Goal: Transaction & Acquisition: Purchase product/service

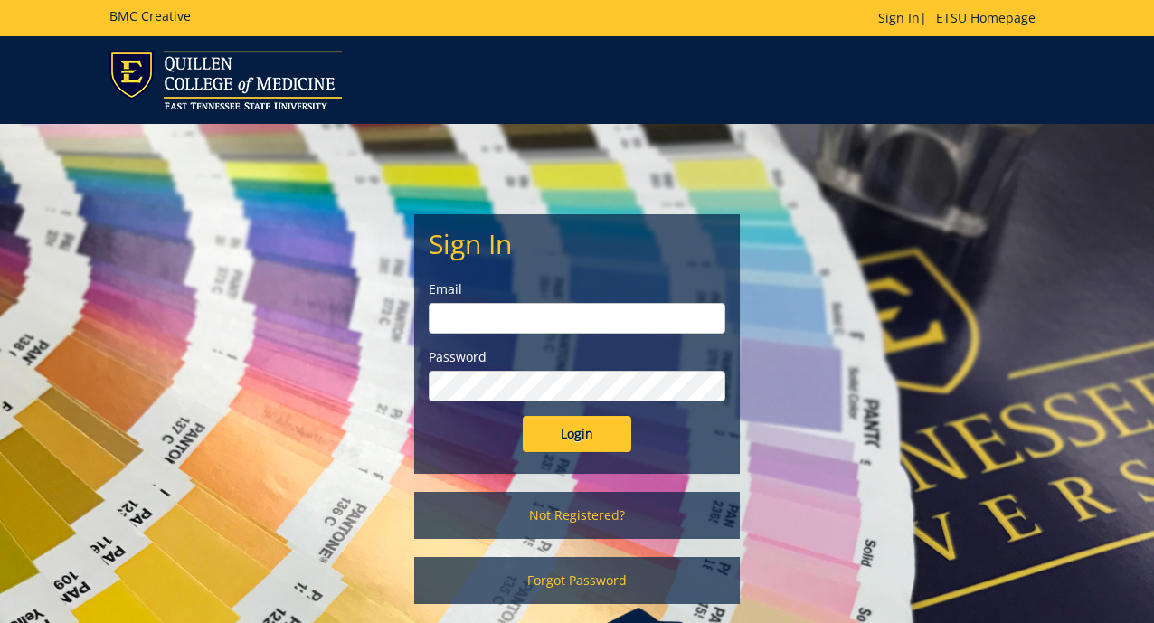
type input "smithhl3@etsu.edu"
click at [580, 429] on input "Login" at bounding box center [577, 434] width 109 height 36
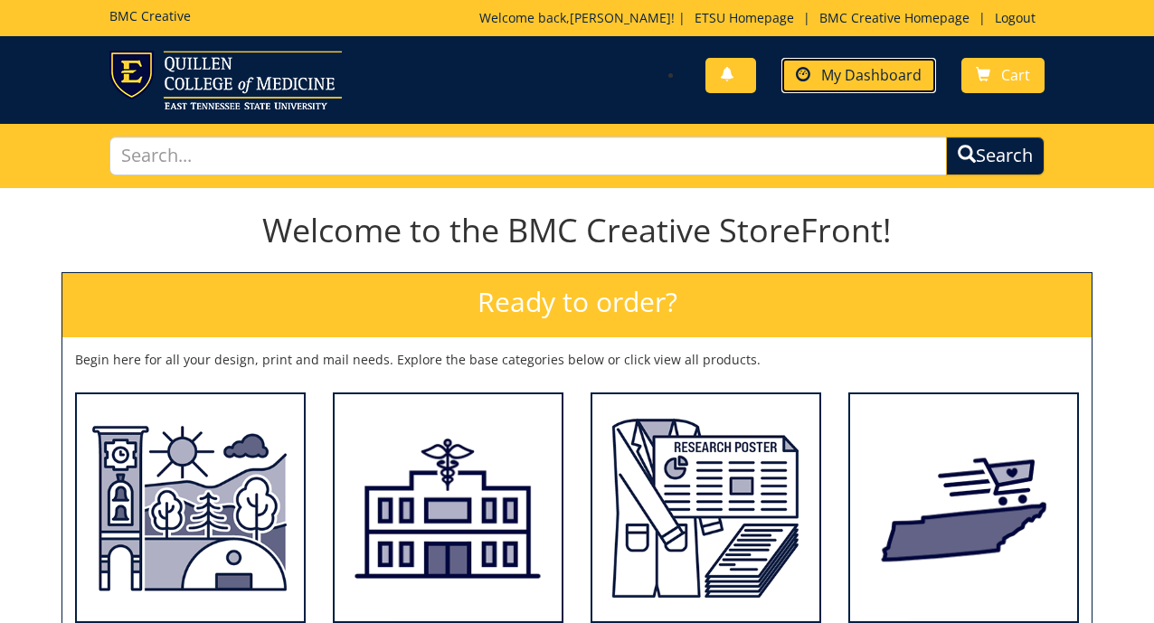
click at [902, 62] on link "My Dashboard" at bounding box center [858, 75] width 155 height 35
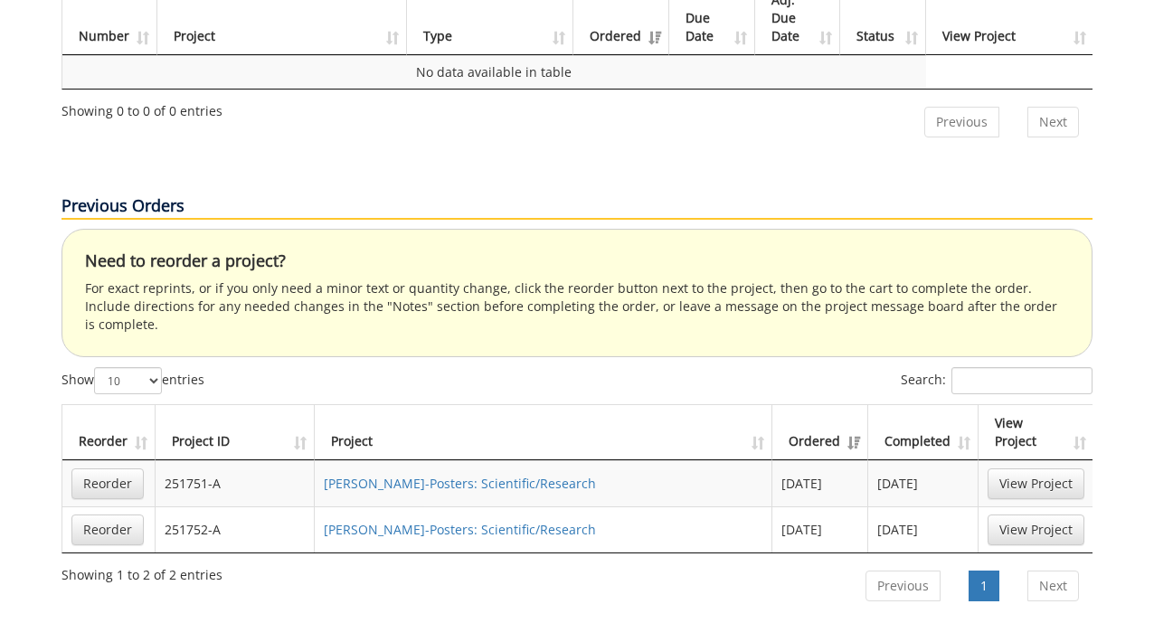
scroll to position [793, 0]
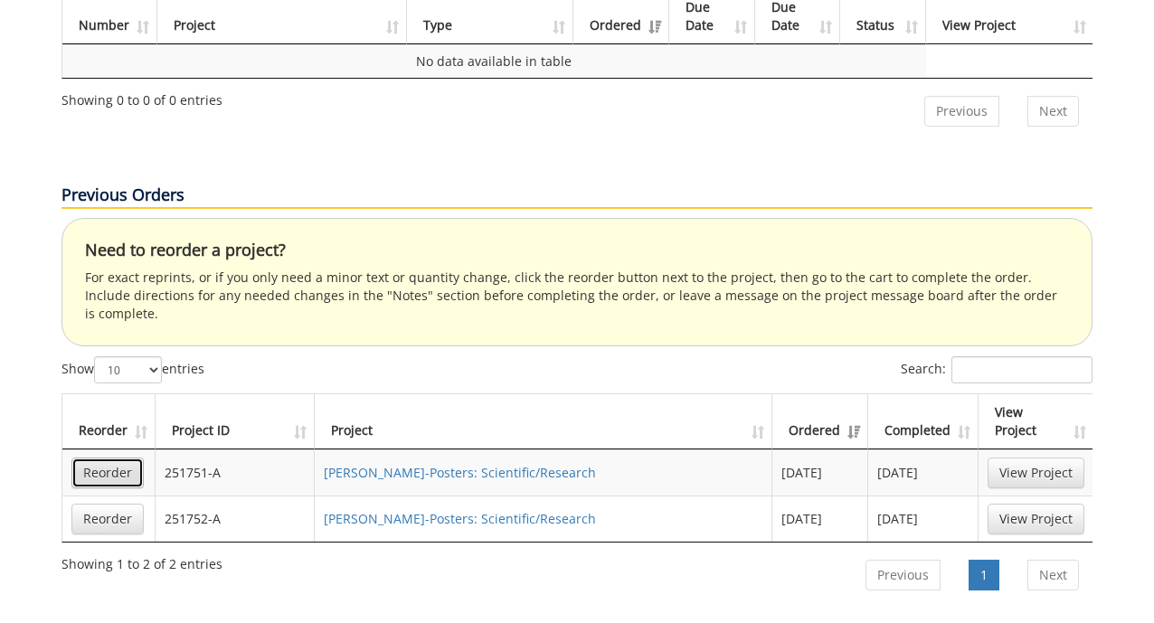
click at [136, 458] on link "Reorder" at bounding box center [107, 473] width 72 height 31
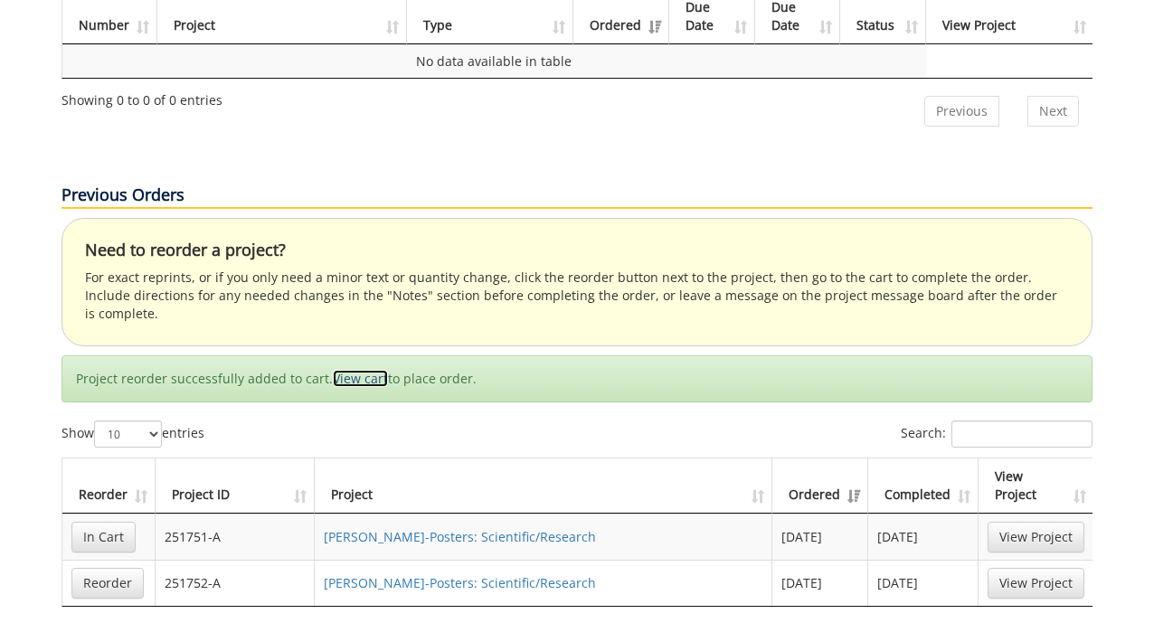
click at [364, 370] on link "View cart" at bounding box center [360, 378] width 55 height 17
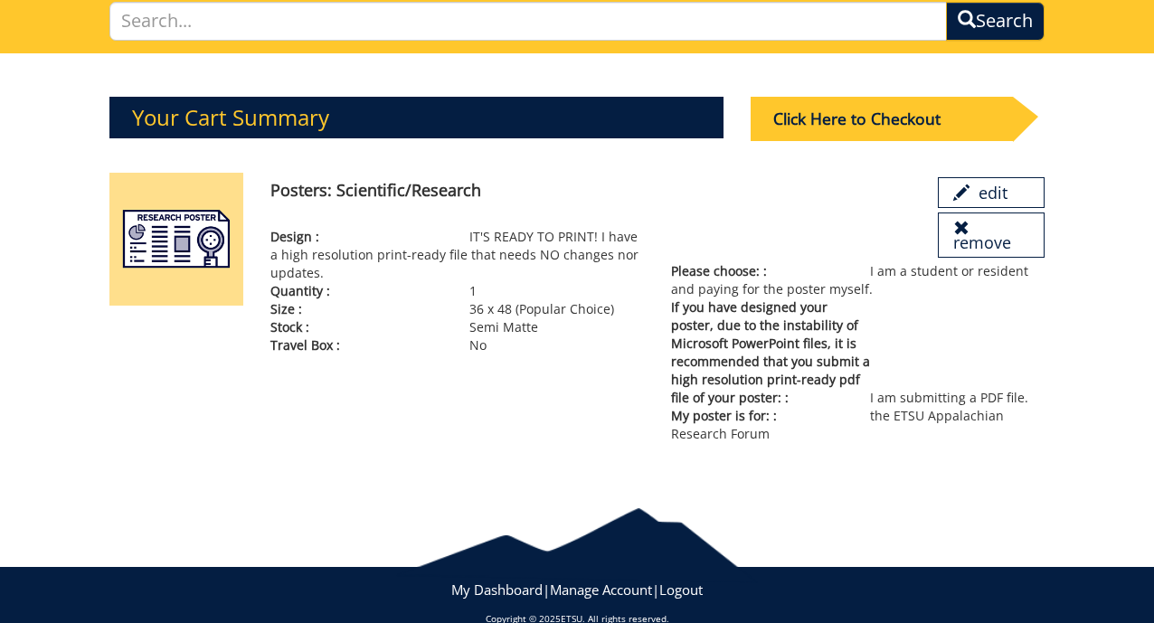
scroll to position [164, 0]
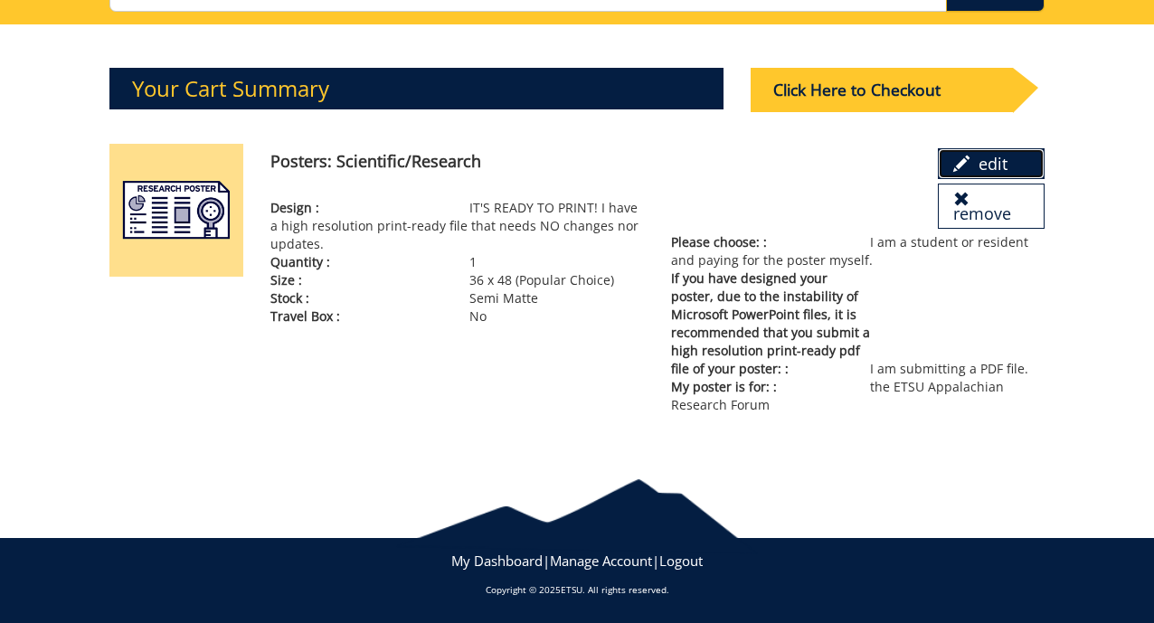
click at [1007, 167] on link "edit" at bounding box center [991, 163] width 107 height 31
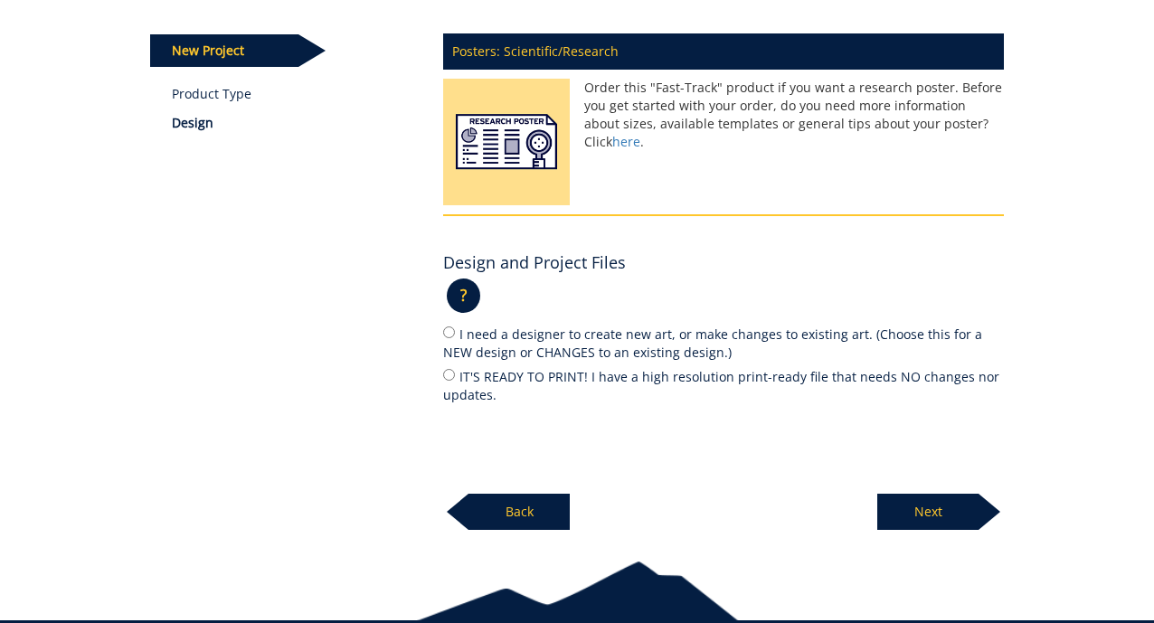
scroll to position [304, 0]
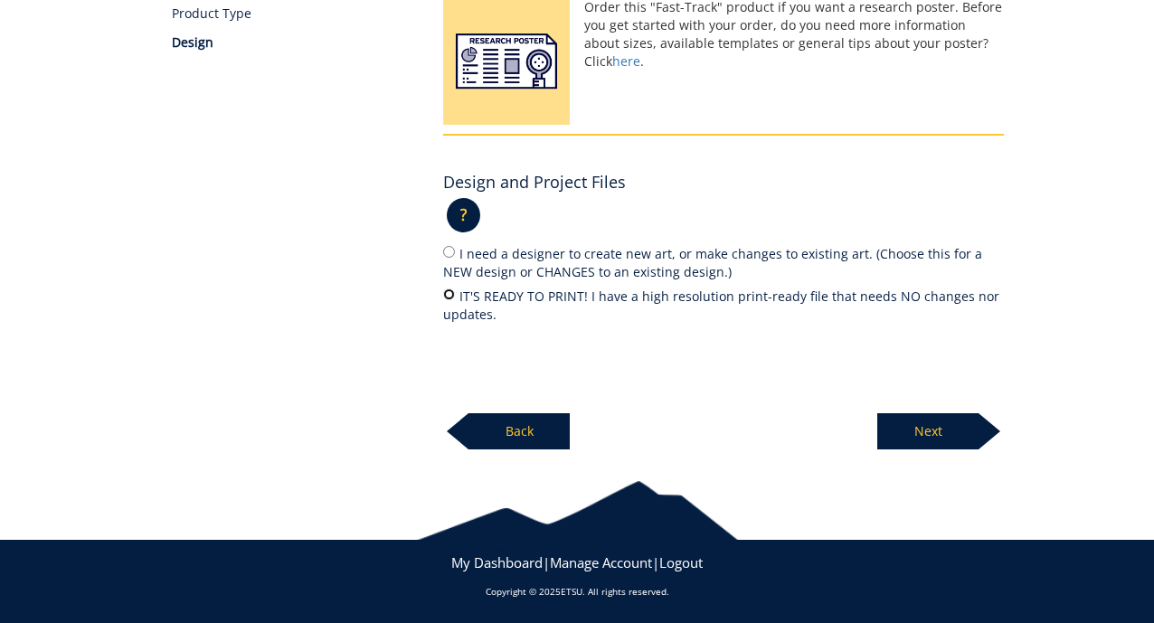
click at [448, 293] on input "IT'S READY TO PRINT! I have a high resolution print-ready file that needs NO ch…" at bounding box center [449, 295] width 12 height 12
radio input "true"
click at [933, 437] on p "Next" at bounding box center [927, 431] width 101 height 36
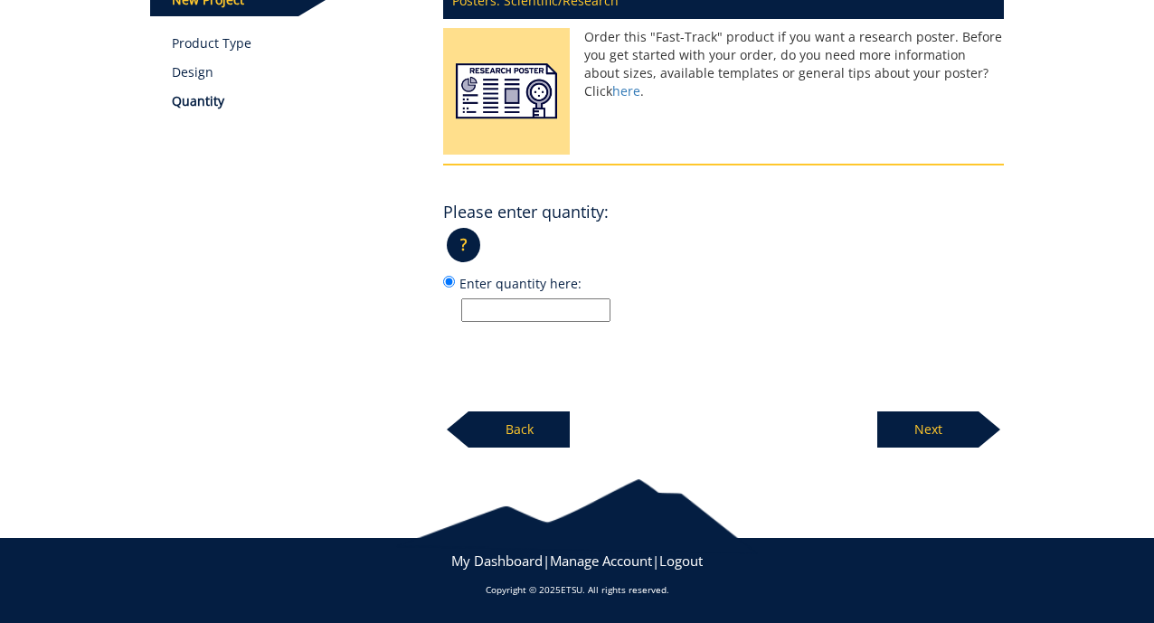
scroll to position [273, 0]
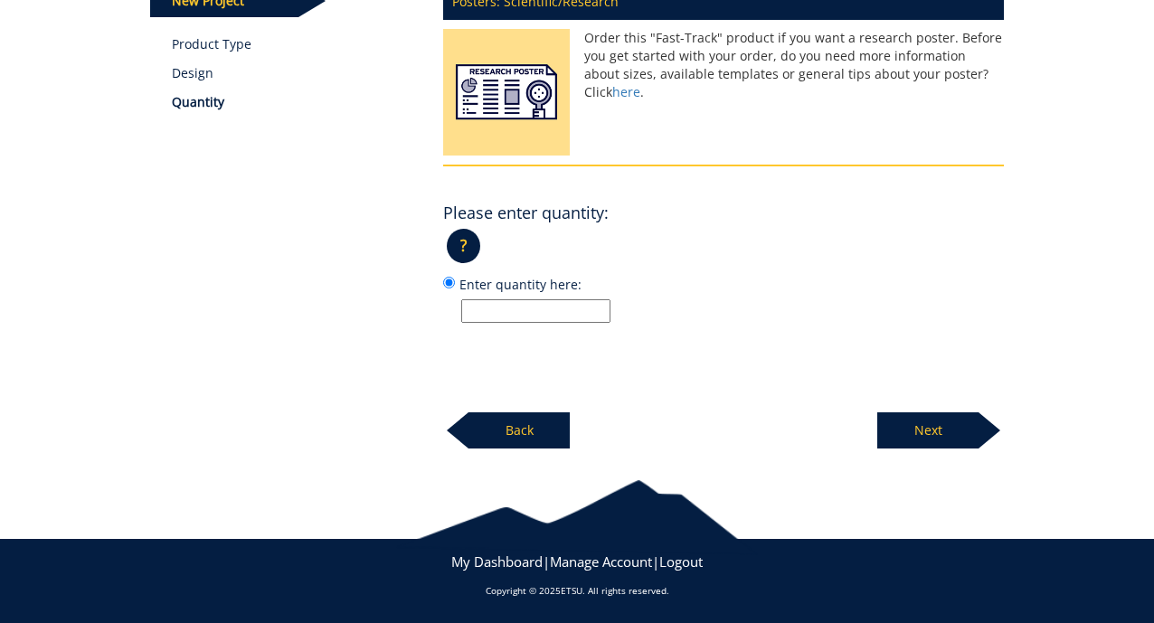
click at [543, 310] on input "Enter quantity here:" at bounding box center [535, 311] width 149 height 24
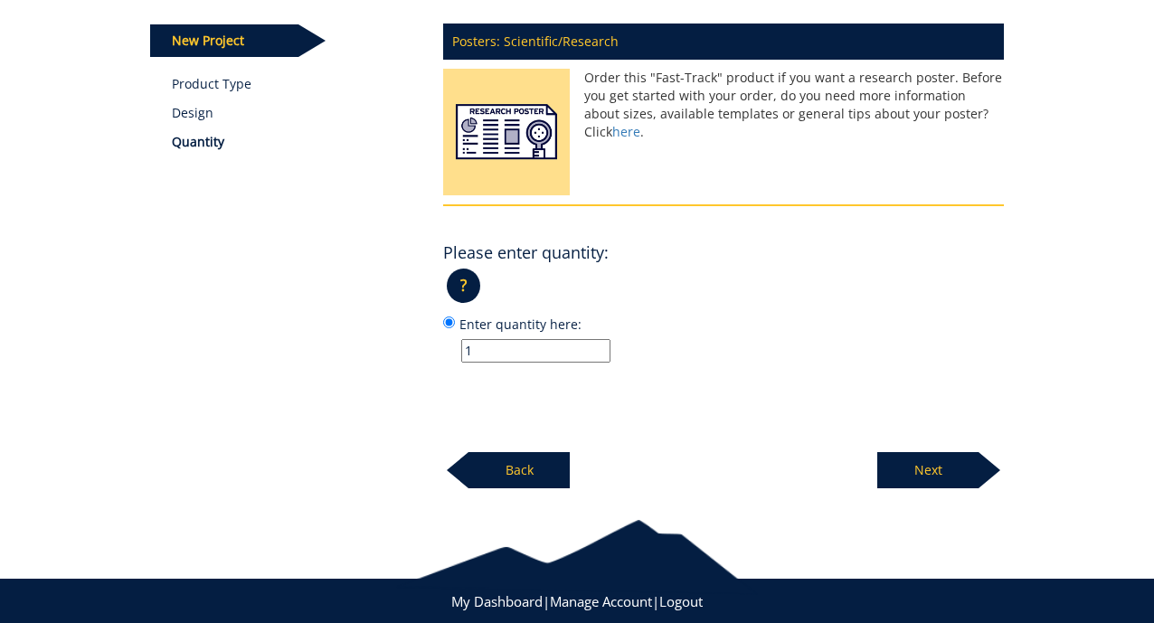
scroll to position [204, 0]
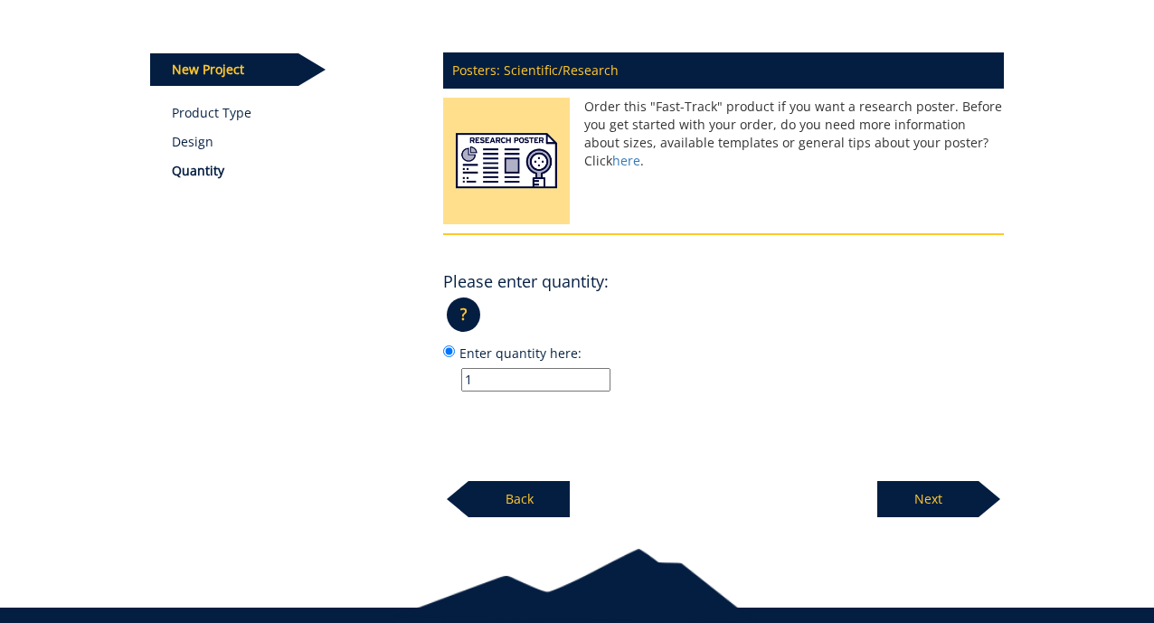
type input "1"
click at [534, 162] on img at bounding box center [506, 166] width 127 height 136
click at [951, 499] on p "Next" at bounding box center [927, 499] width 101 height 36
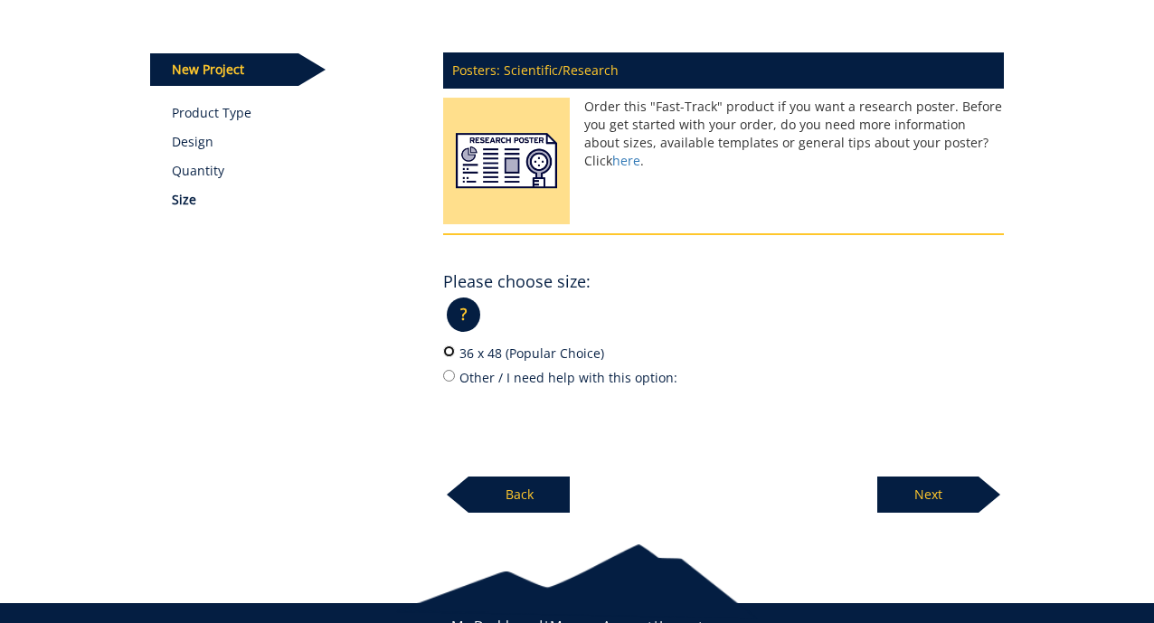
click at [447, 352] on input "36 x 48 (Popular Choice)" at bounding box center [449, 351] width 12 height 12
radio input "true"
click at [903, 493] on p "Next" at bounding box center [927, 495] width 101 height 36
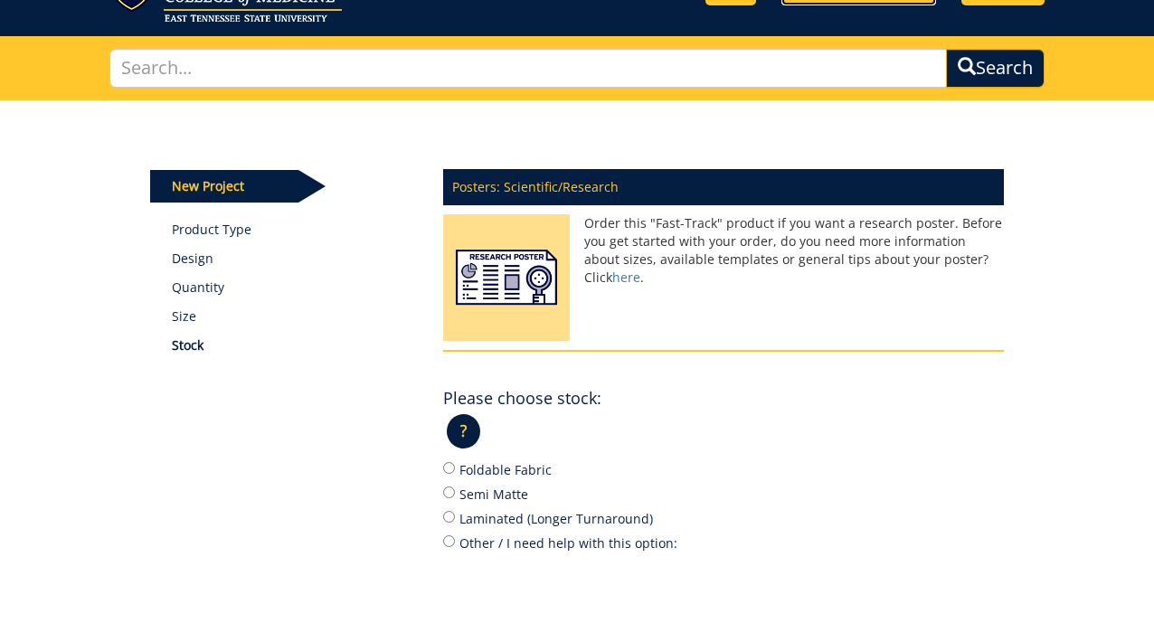
scroll to position [272, 0]
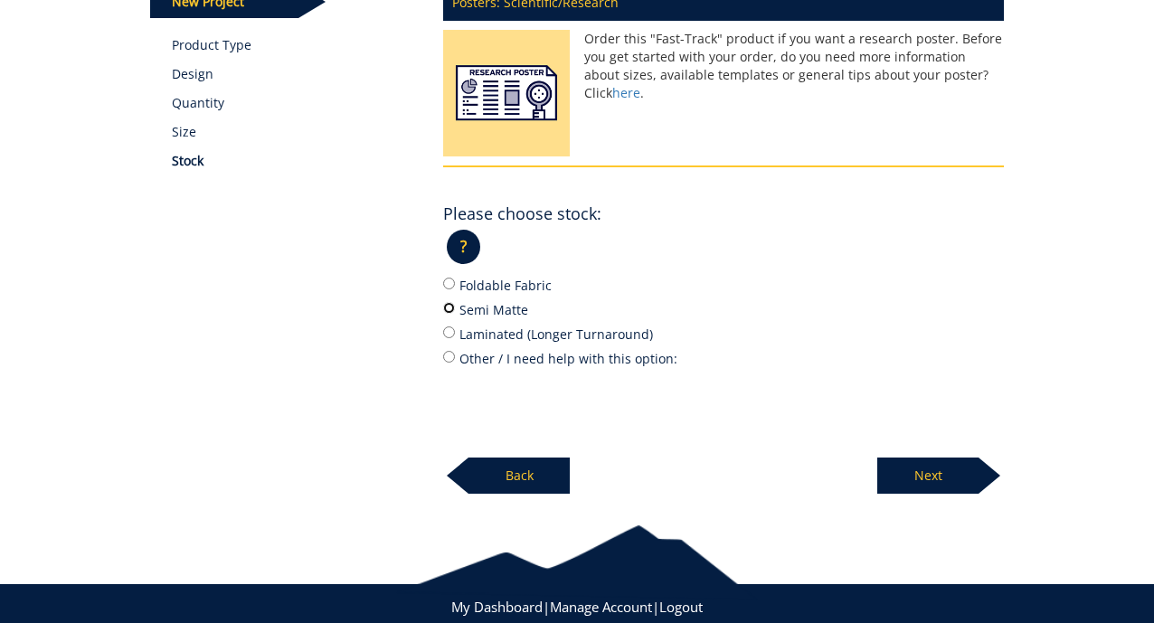
click at [447, 309] on input "Semi Matte" at bounding box center [449, 308] width 12 height 12
radio input "true"
click at [902, 470] on p "Next" at bounding box center [927, 476] width 101 height 36
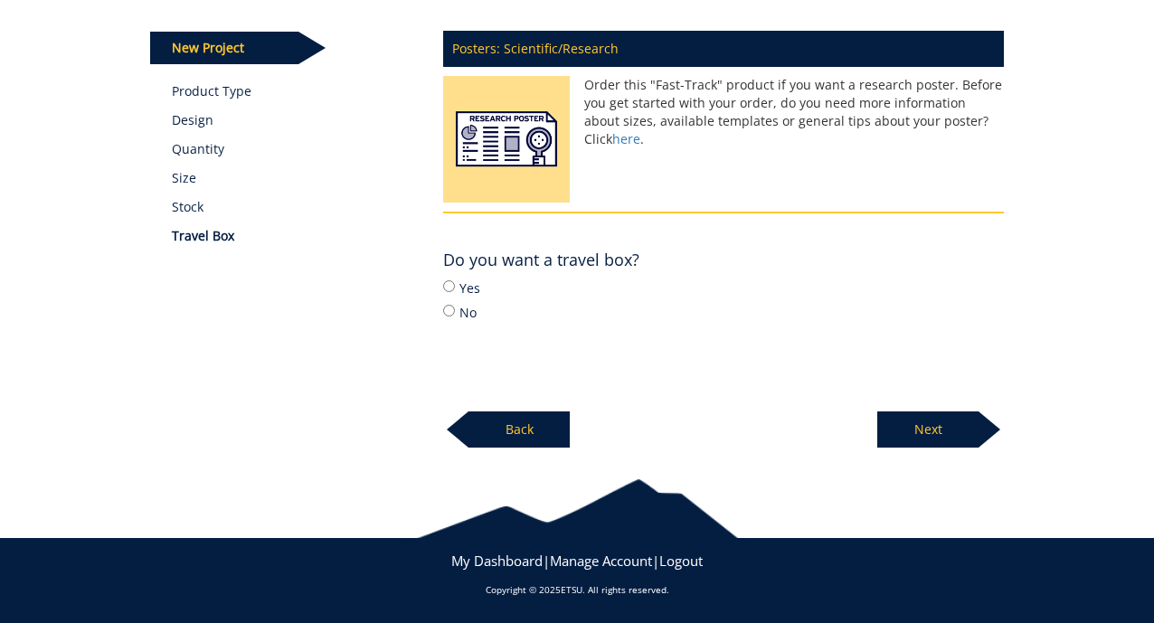
scroll to position [224, 0]
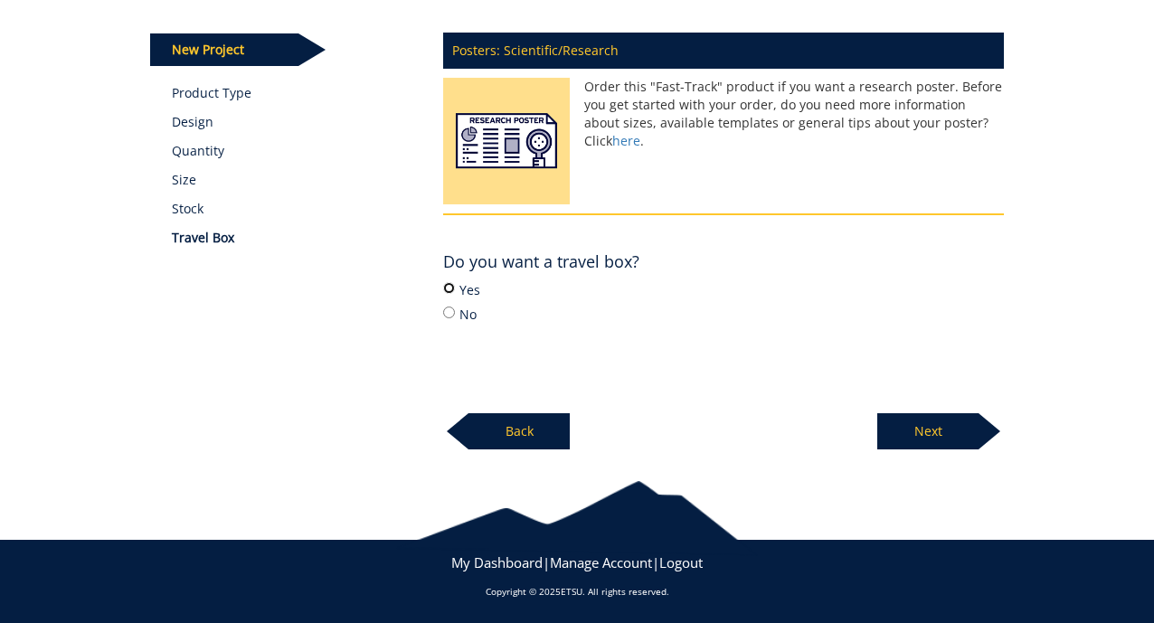
click at [447, 287] on input "Yes" at bounding box center [449, 288] width 12 height 12
radio input "true"
click at [950, 435] on p "Next" at bounding box center [927, 431] width 101 height 36
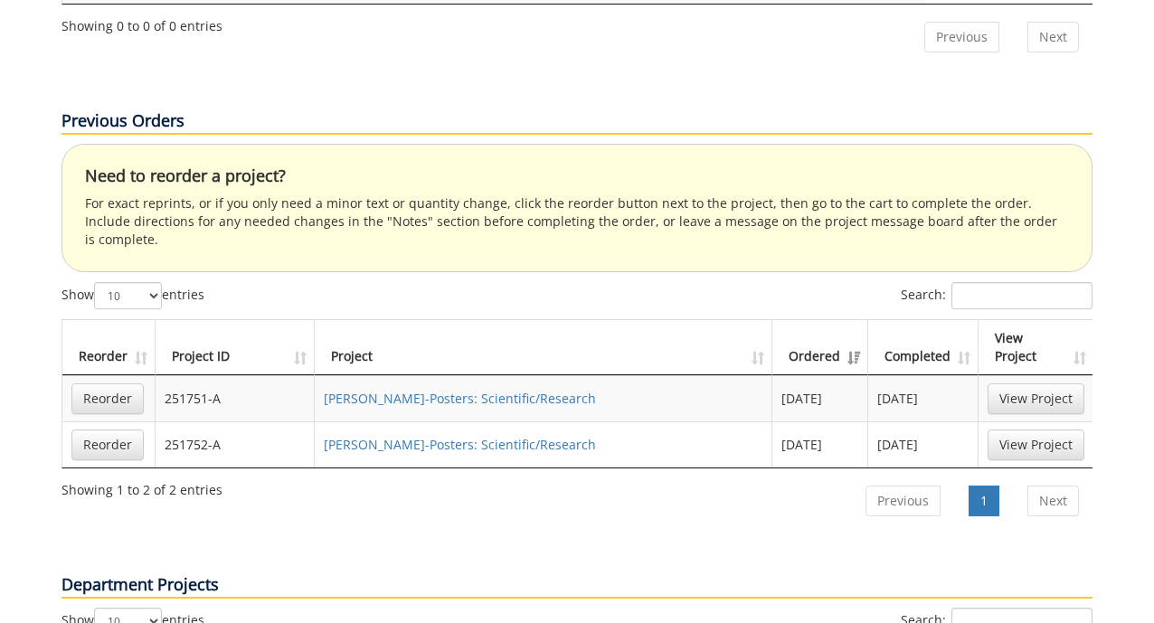
scroll to position [876, 0]
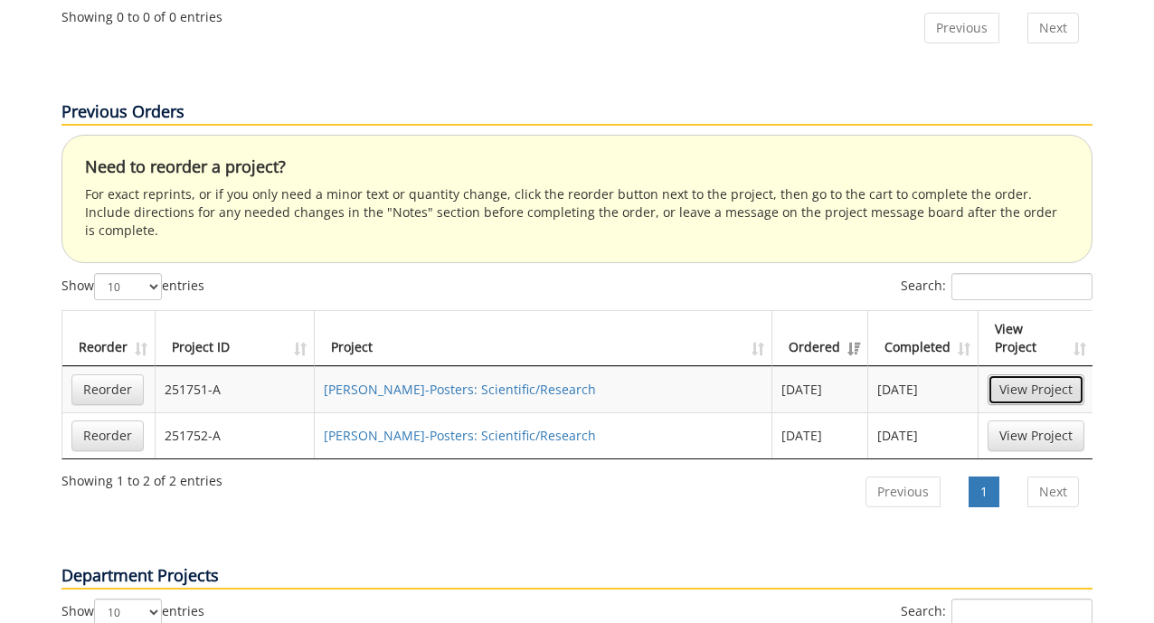
click at [1069, 374] on link "View Project" at bounding box center [1036, 389] width 97 height 31
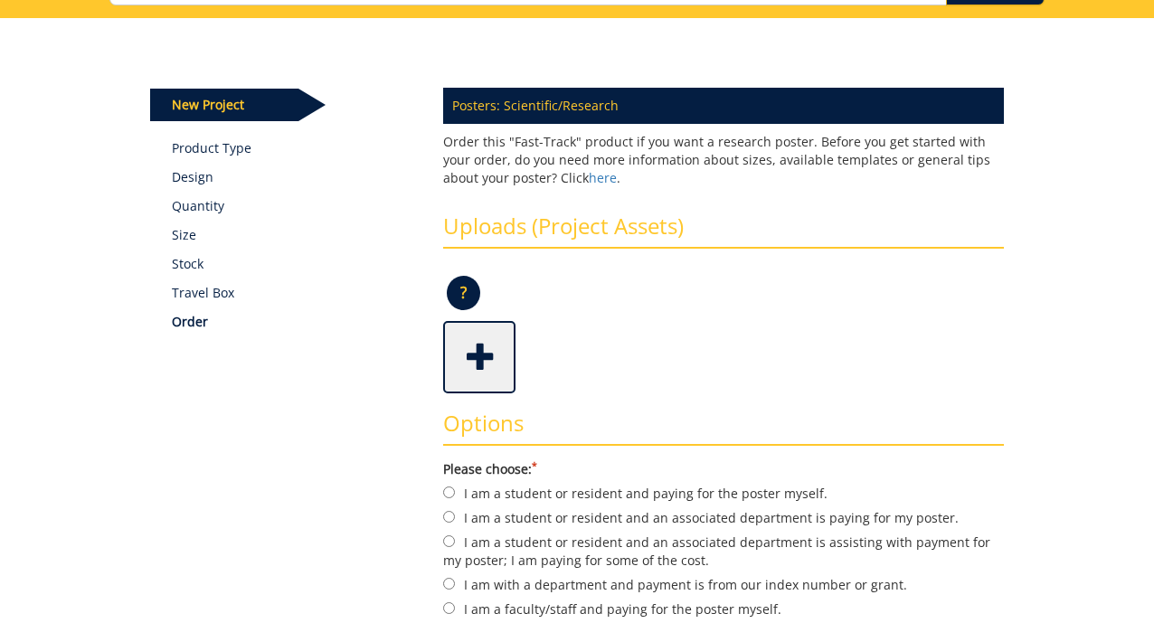
scroll to position [300, 0]
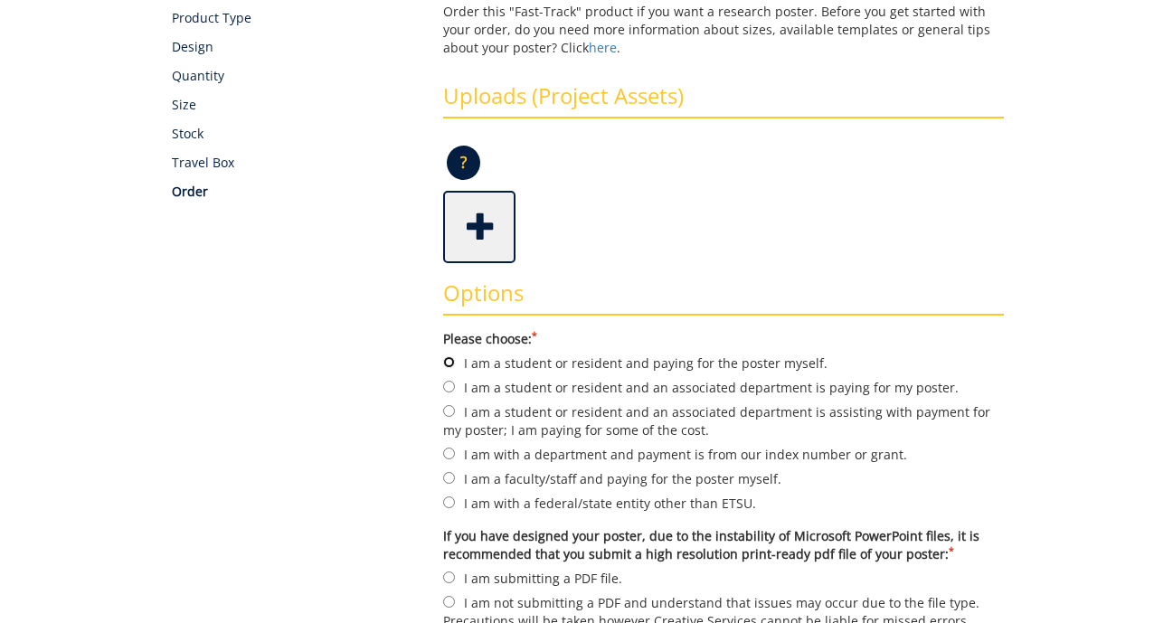
click at [448, 364] on input "I am a student or resident and paying for the poster myself." at bounding box center [449, 362] width 12 height 12
radio input "true"
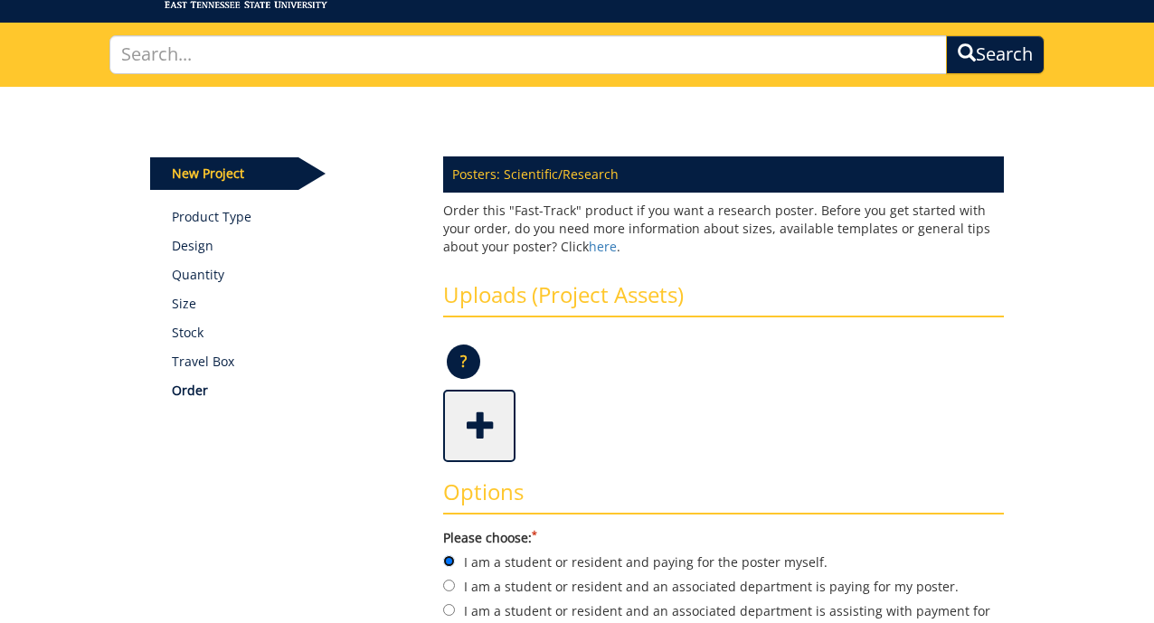
scroll to position [100, 0]
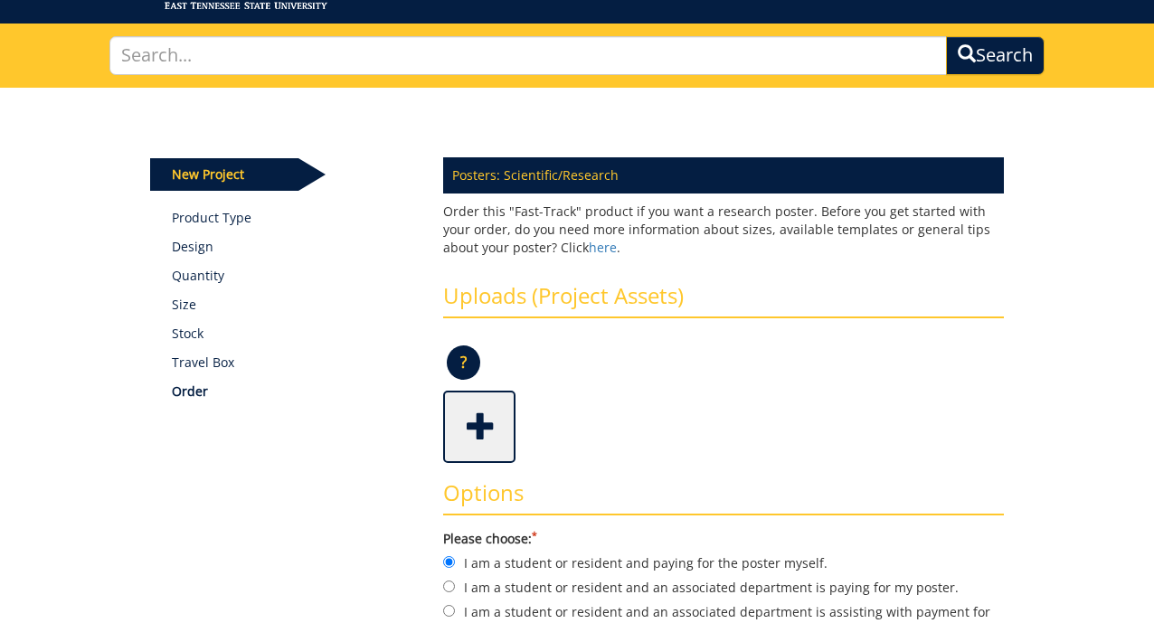
click at [460, 366] on p "?" at bounding box center [463, 362] width 33 height 34
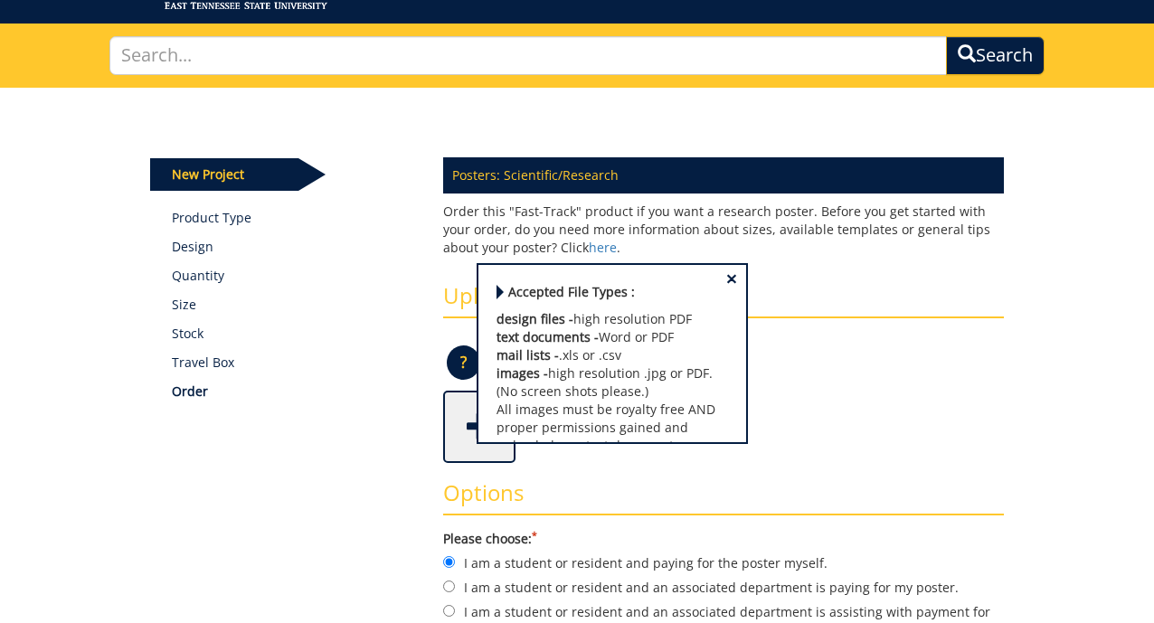
click at [297, 533] on div "Some kind of message here. New Project Product Type Design Quantity Size Stock …" at bounding box center [578, 586] width 882 height 996
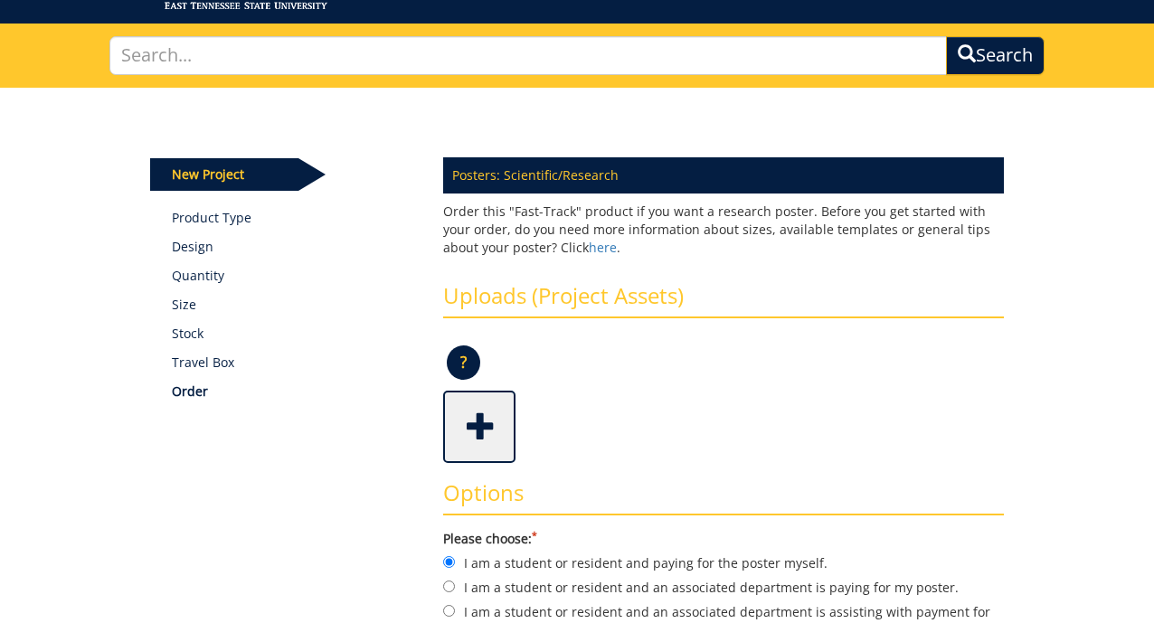
click at [482, 423] on span at bounding box center [481, 424] width 72 height 63
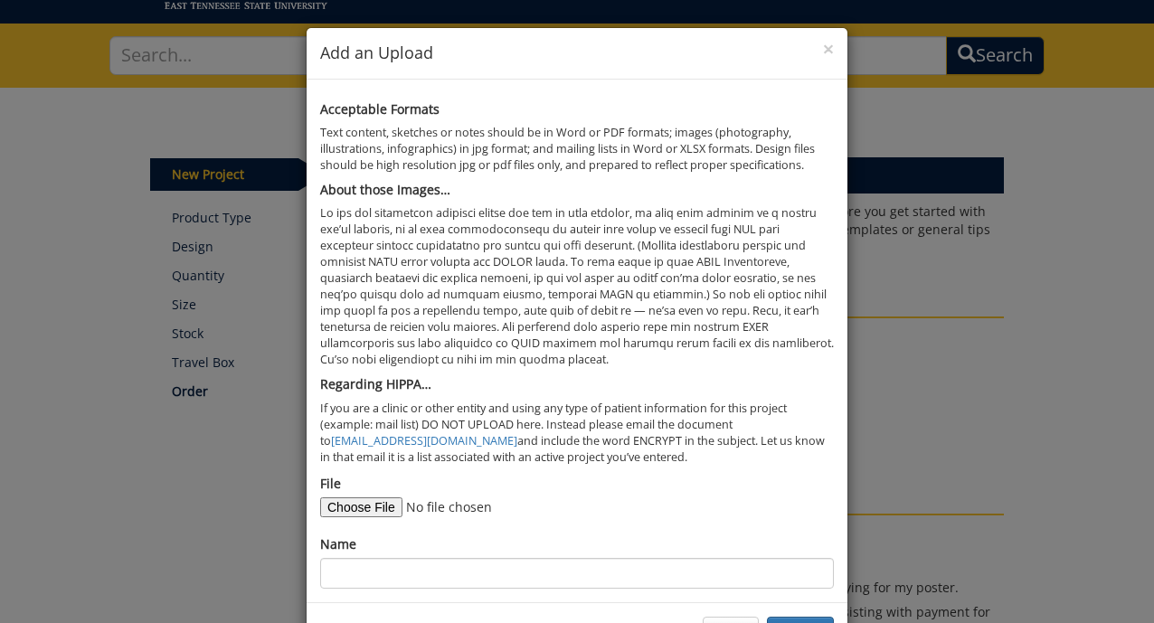
scroll to position [24, 0]
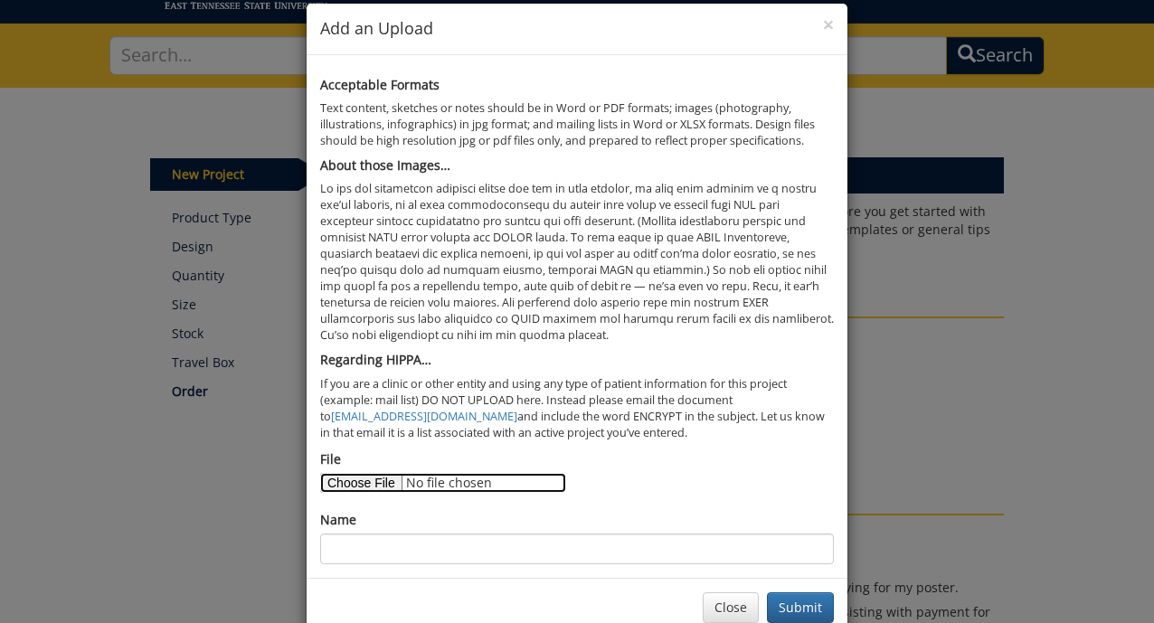
click at [364, 483] on input "File" at bounding box center [443, 483] width 246 height 20
type input "C:\fakepath\2025 NRMP CSSH 36x48.pdf"
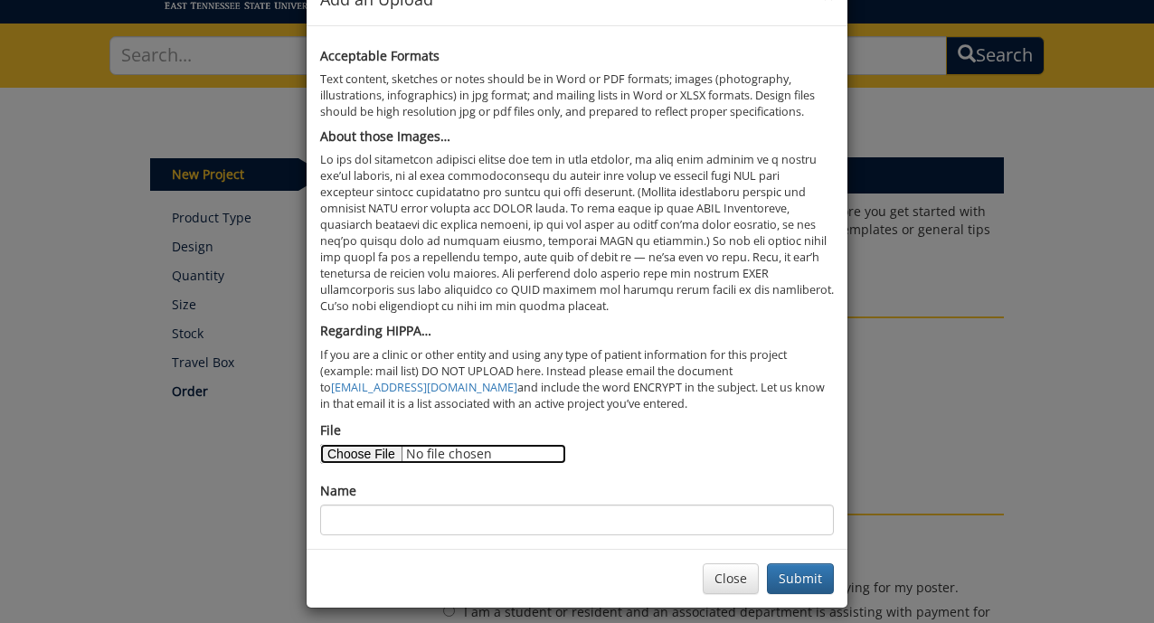
scroll to position [66, 0]
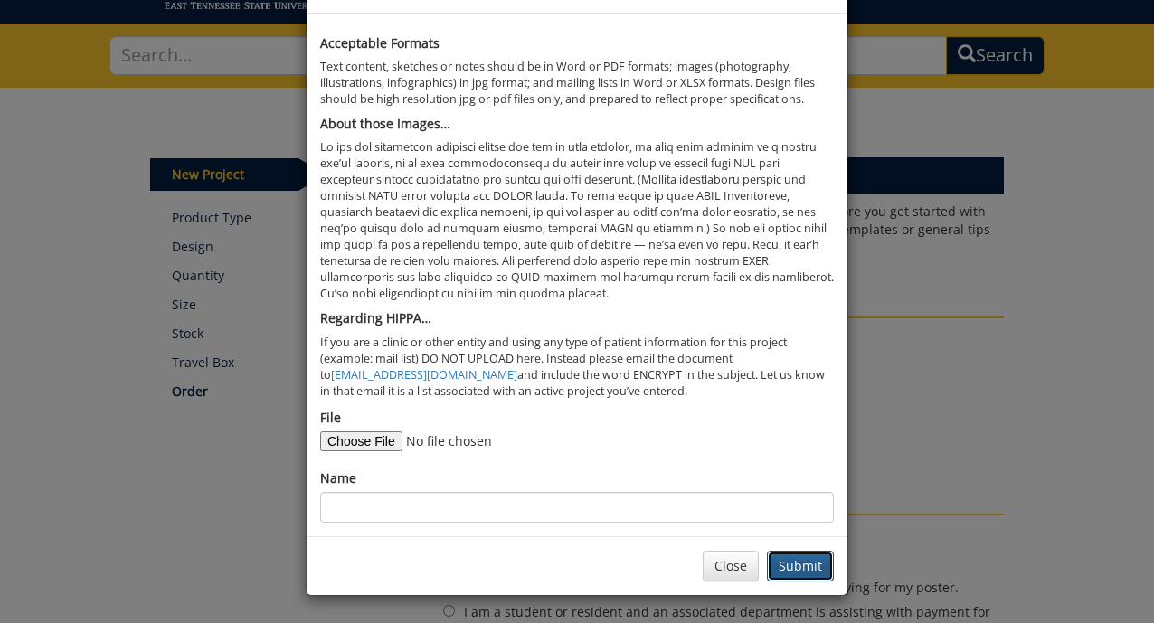
click at [818, 559] on button "Submit" at bounding box center [800, 566] width 67 height 31
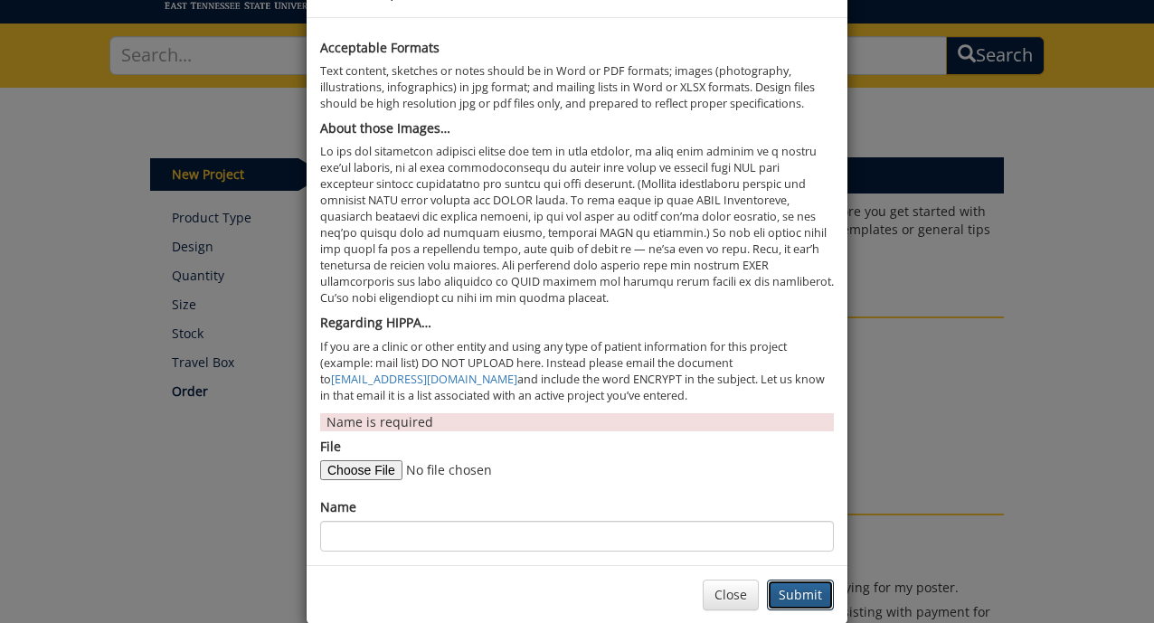
scroll to position [90, 0]
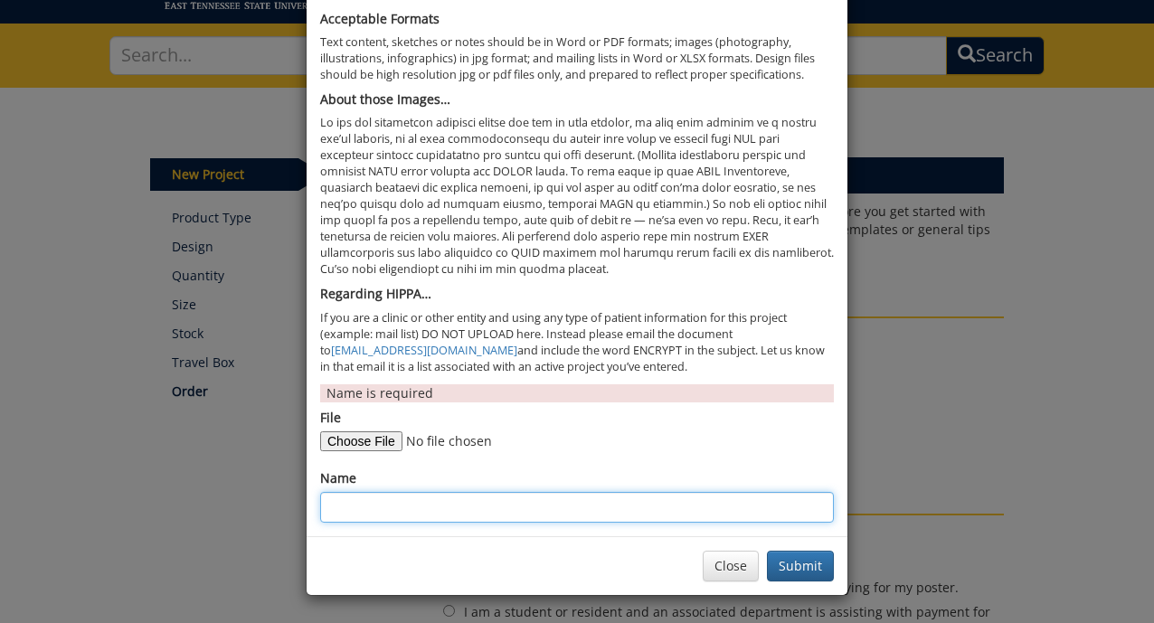
click at [570, 501] on input "Name" at bounding box center [577, 507] width 514 height 31
drag, startPoint x: 482, startPoint y: 508, endPoint x: 439, endPoint y: 512, distance: 43.6
click at [439, 512] on input "2025 NRMP CSSH Poster" at bounding box center [577, 507] width 514 height 31
type input "2025 NRMP CSSH 36x48"
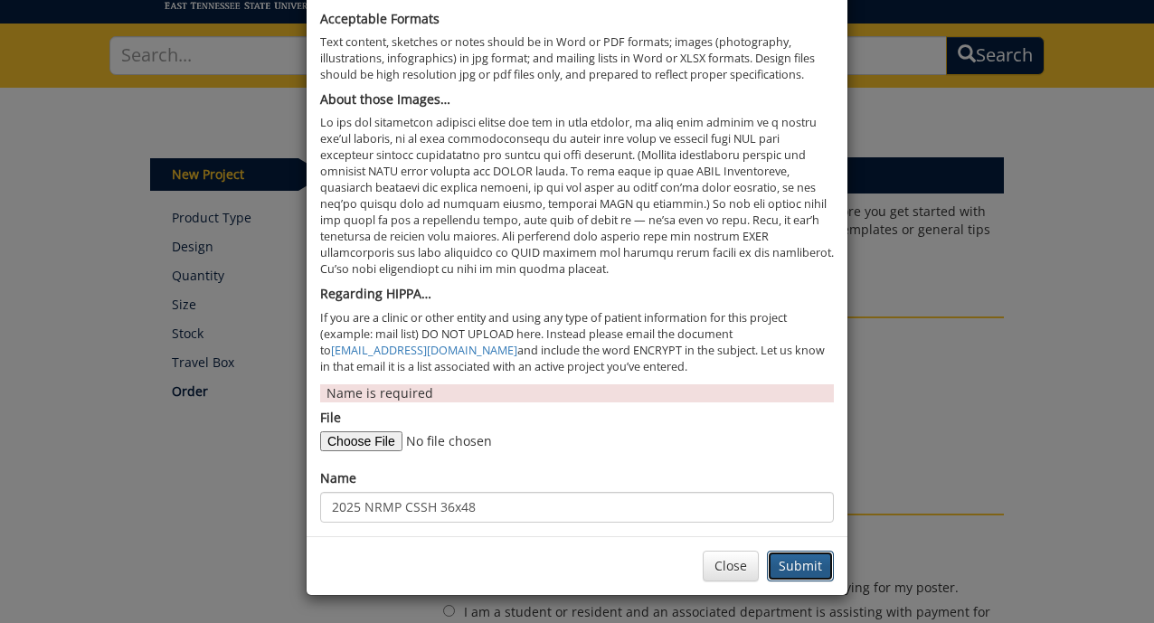
click at [805, 563] on button "Submit" at bounding box center [800, 566] width 67 height 31
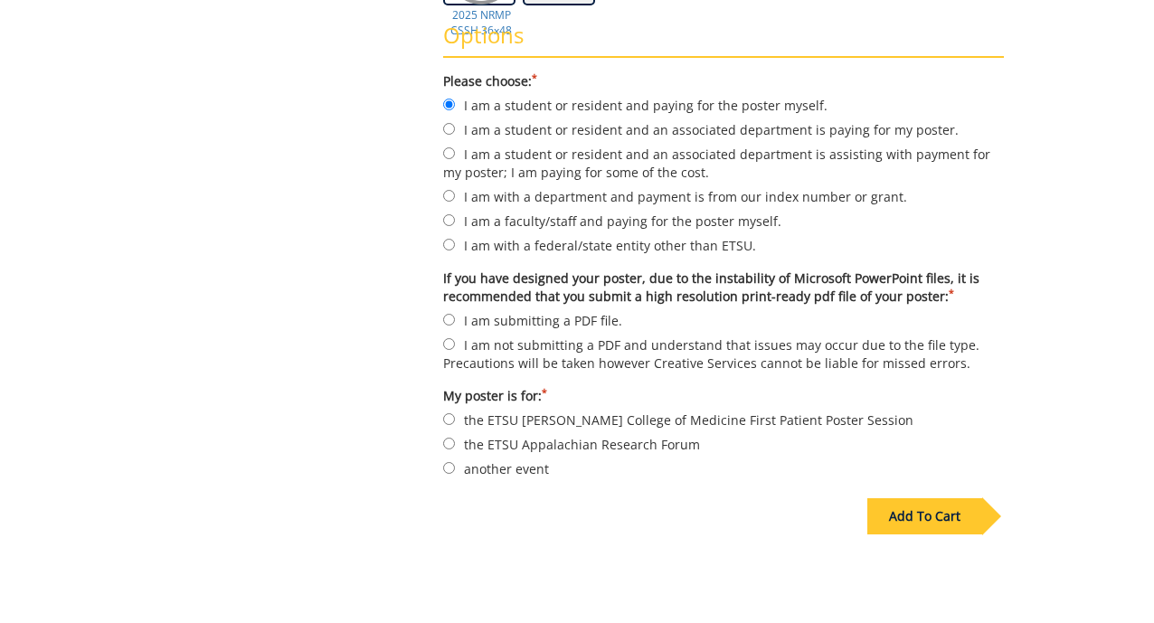
scroll to position [546, 0]
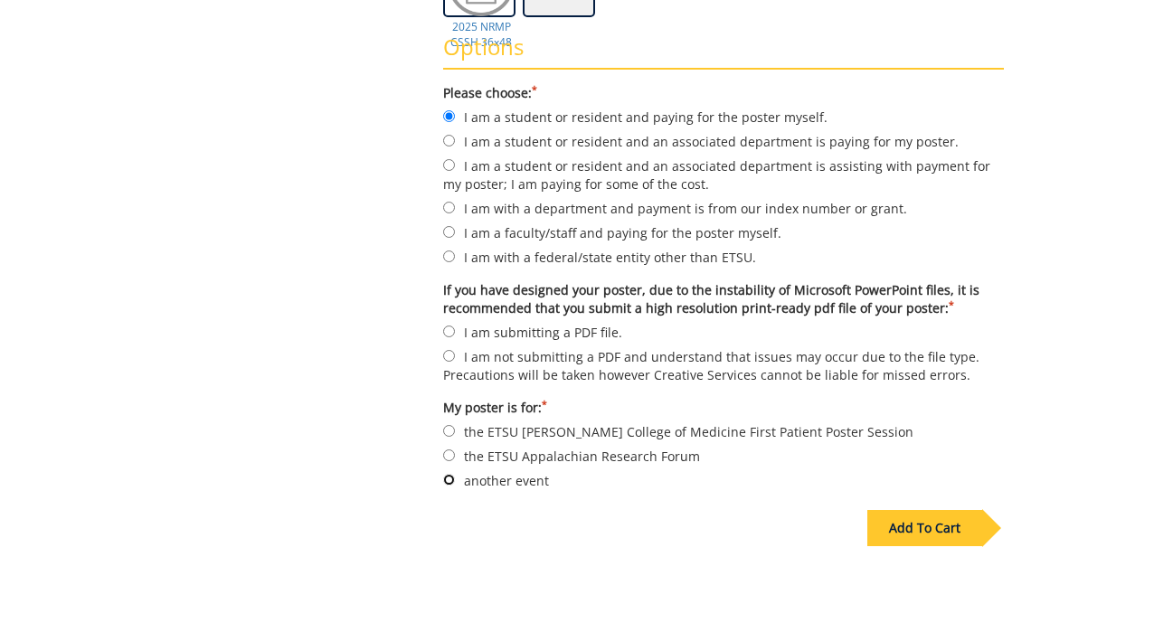
click at [446, 475] on input "another event" at bounding box center [449, 480] width 12 height 12
radio input "true"
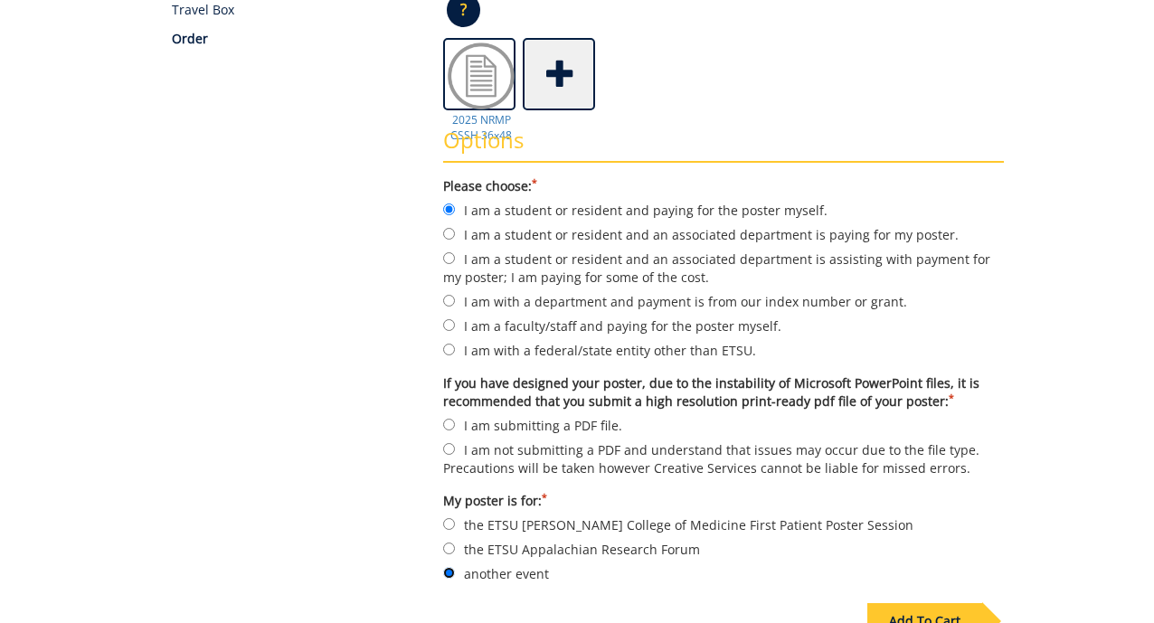
scroll to position [448, 0]
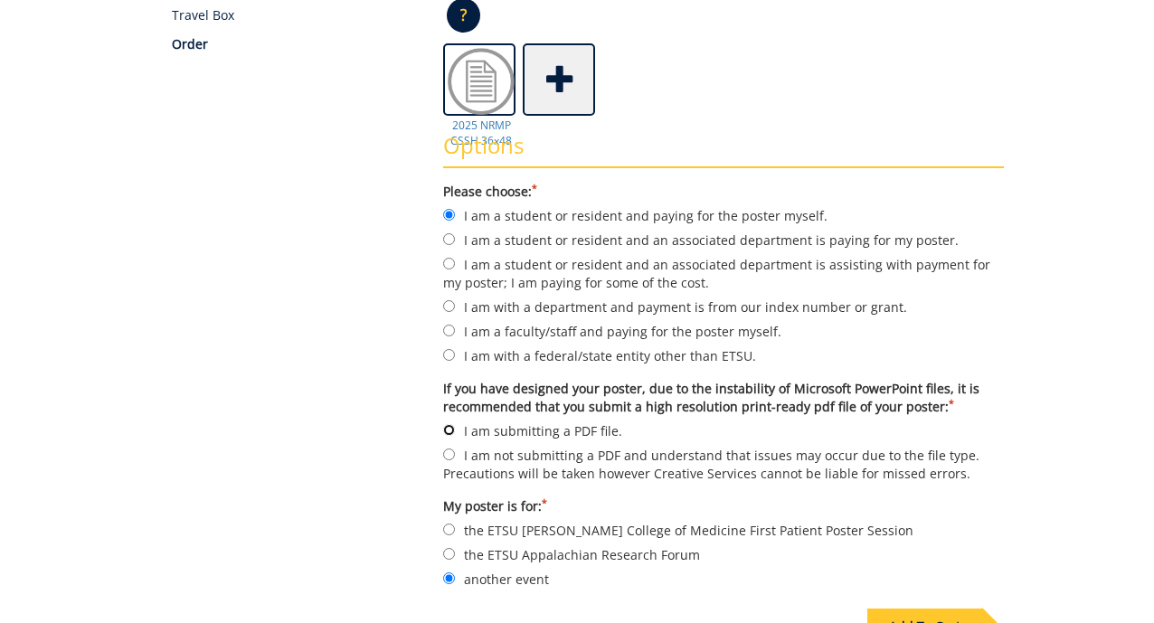
click at [445, 432] on input "I am submitting a PDF file." at bounding box center [449, 430] width 12 height 12
radio input "true"
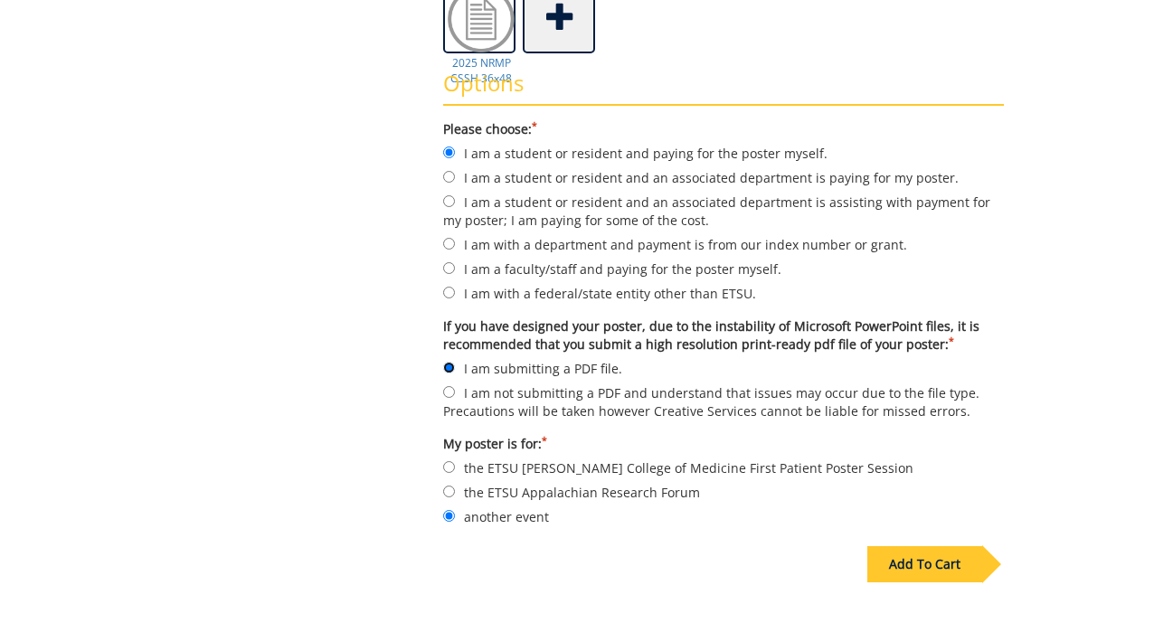
scroll to position [525, 0]
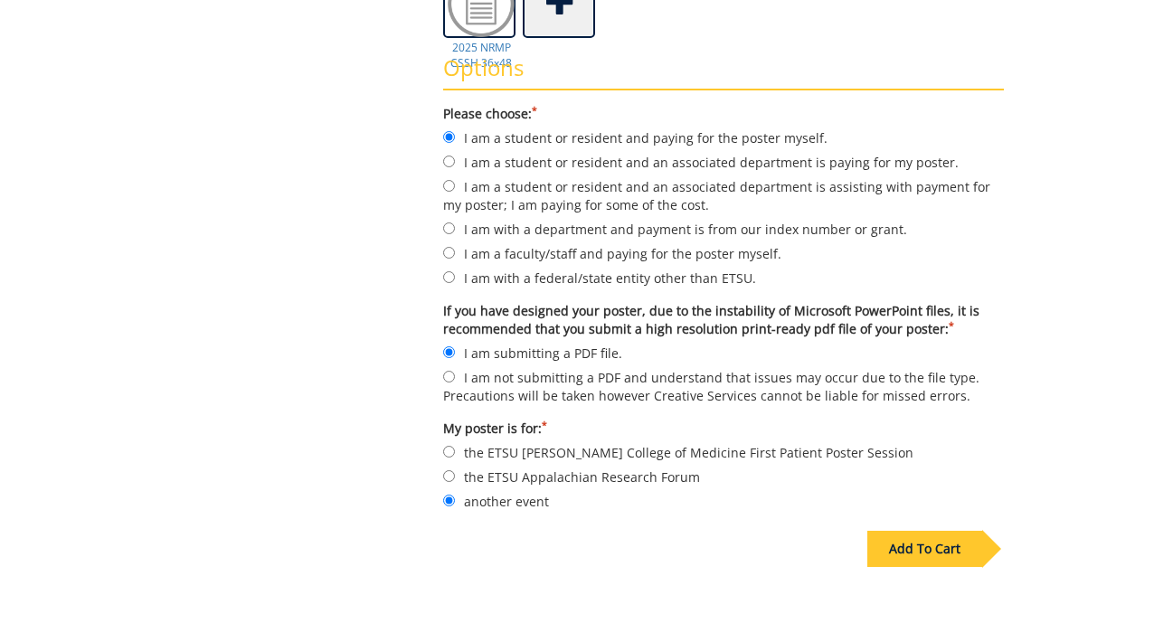
click at [925, 548] on div "Add To Cart" at bounding box center [924, 549] width 115 height 36
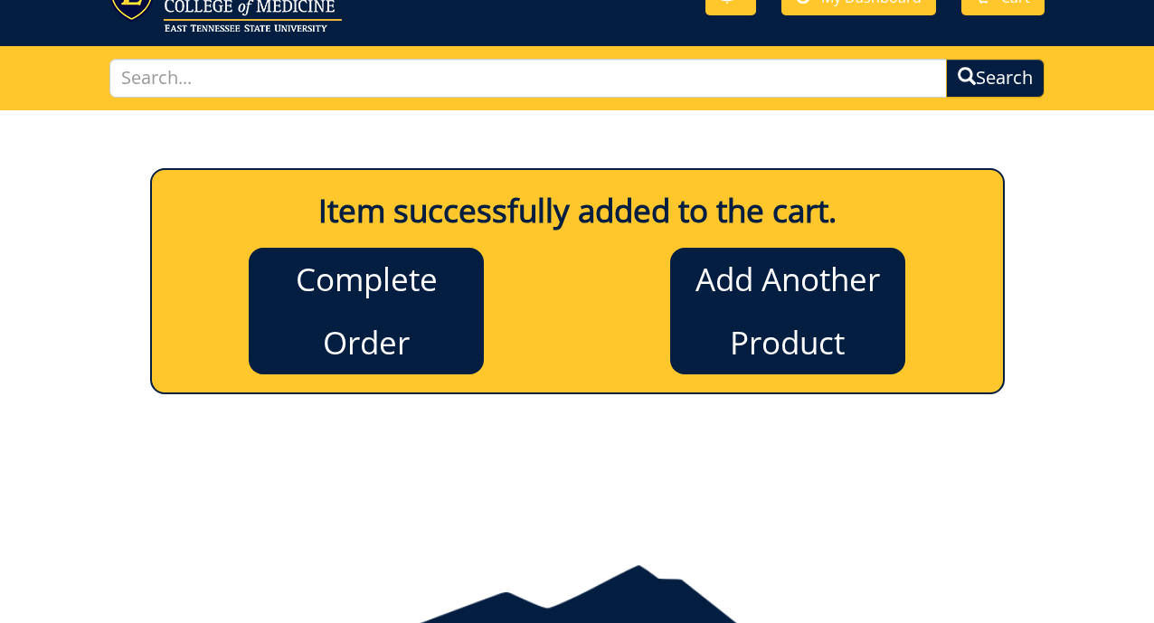
scroll to position [71, 0]
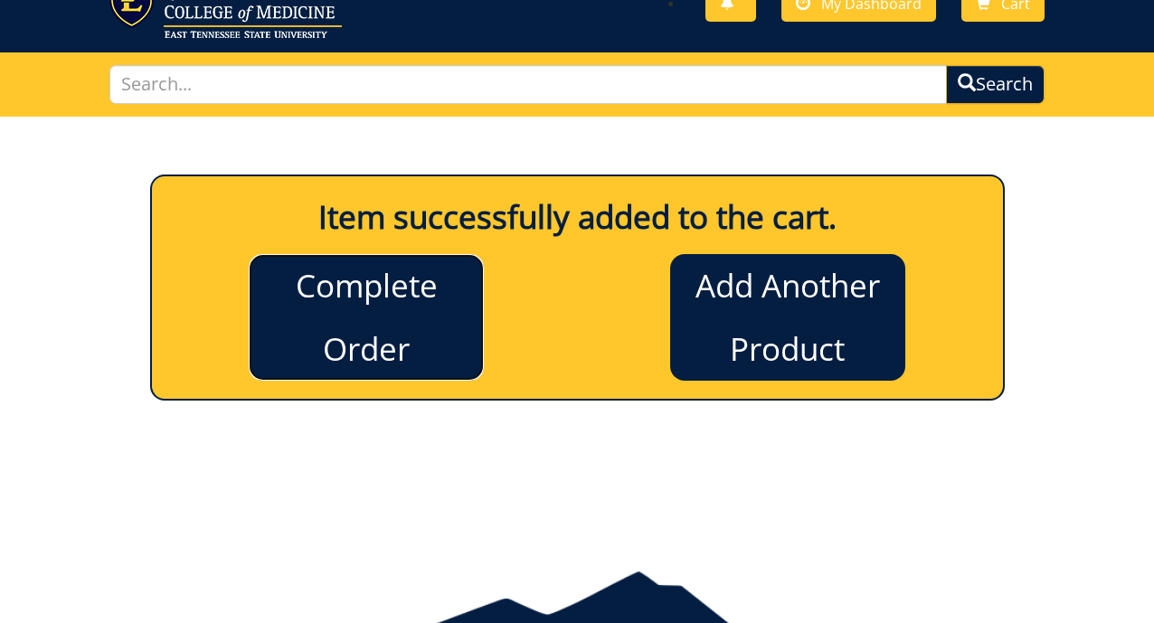
click at [435, 343] on link "Complete Order" at bounding box center [366, 317] width 235 height 127
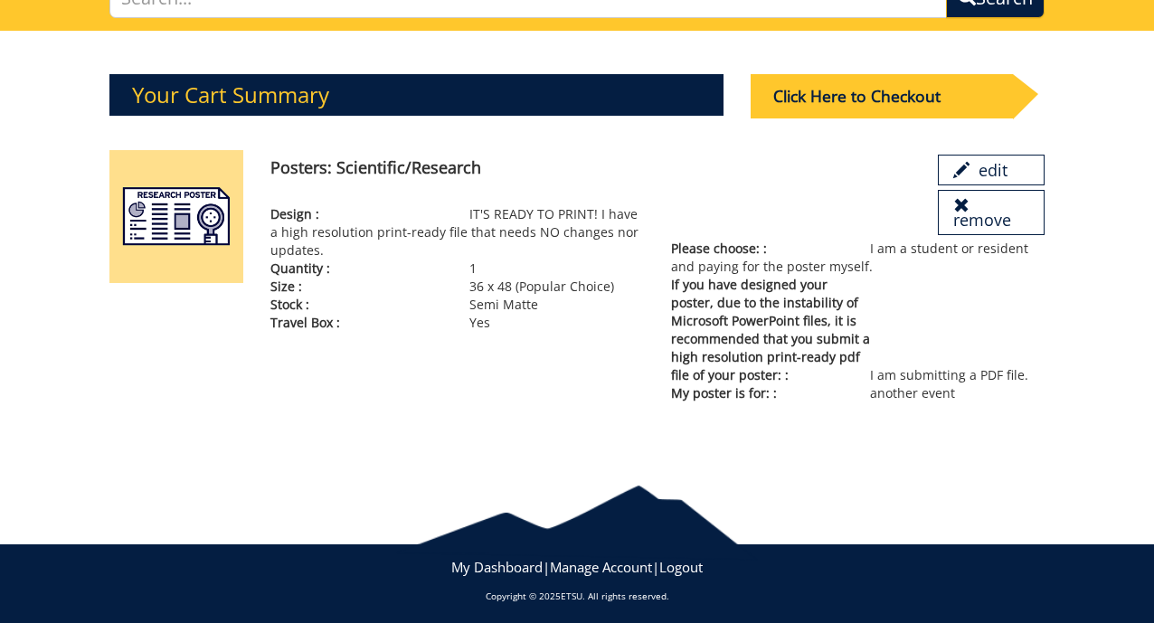
scroll to position [24, 0]
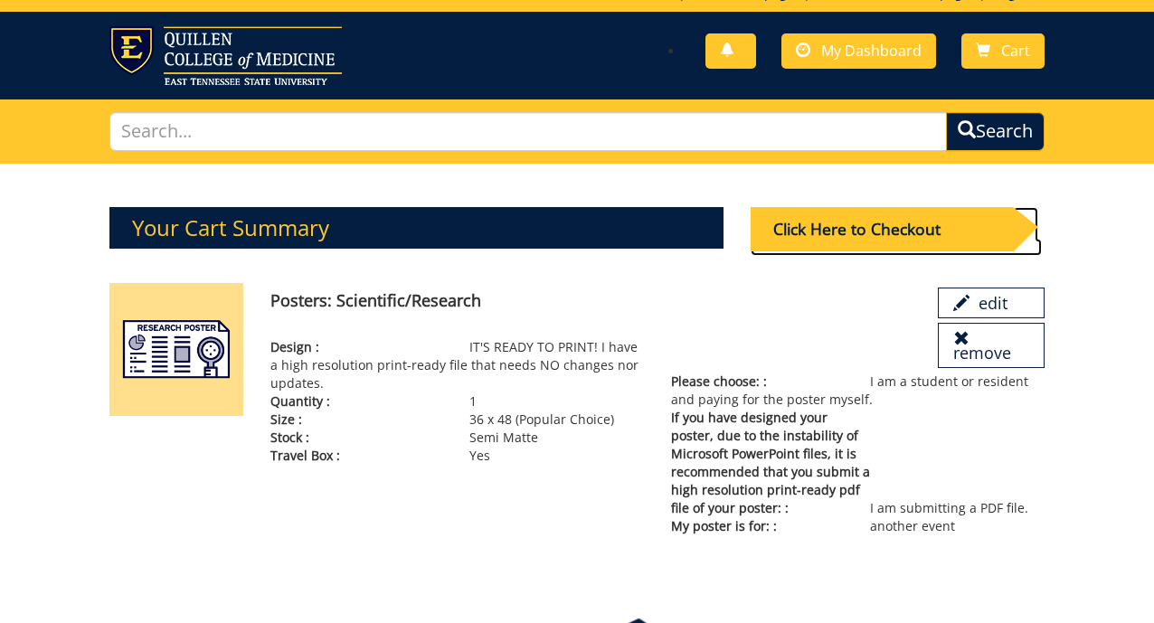
click at [867, 233] on div "Click Here to Checkout" at bounding box center [881, 229] width 261 height 44
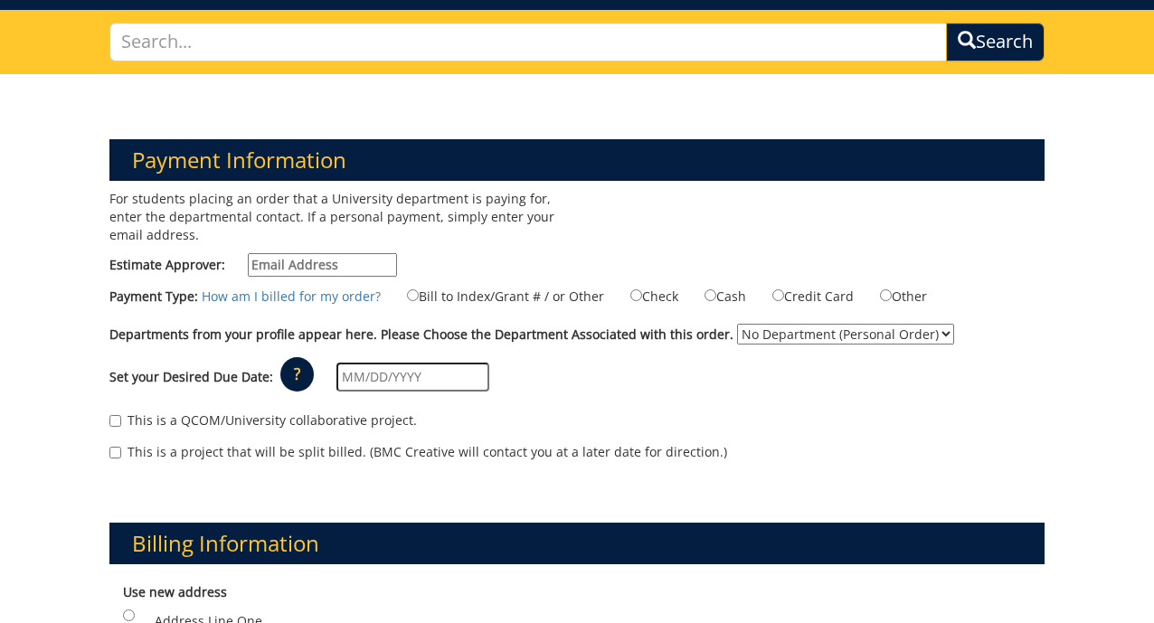
scroll to position [121, 0]
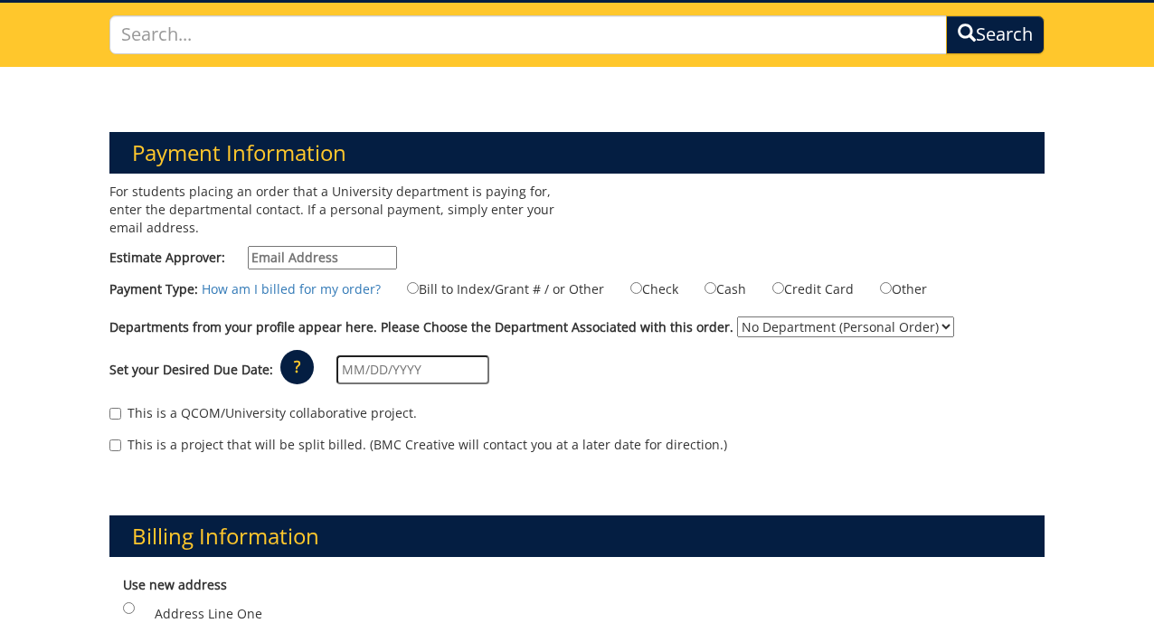
click at [313, 255] on input "Estimate Approver:" at bounding box center [322, 258] width 149 height 24
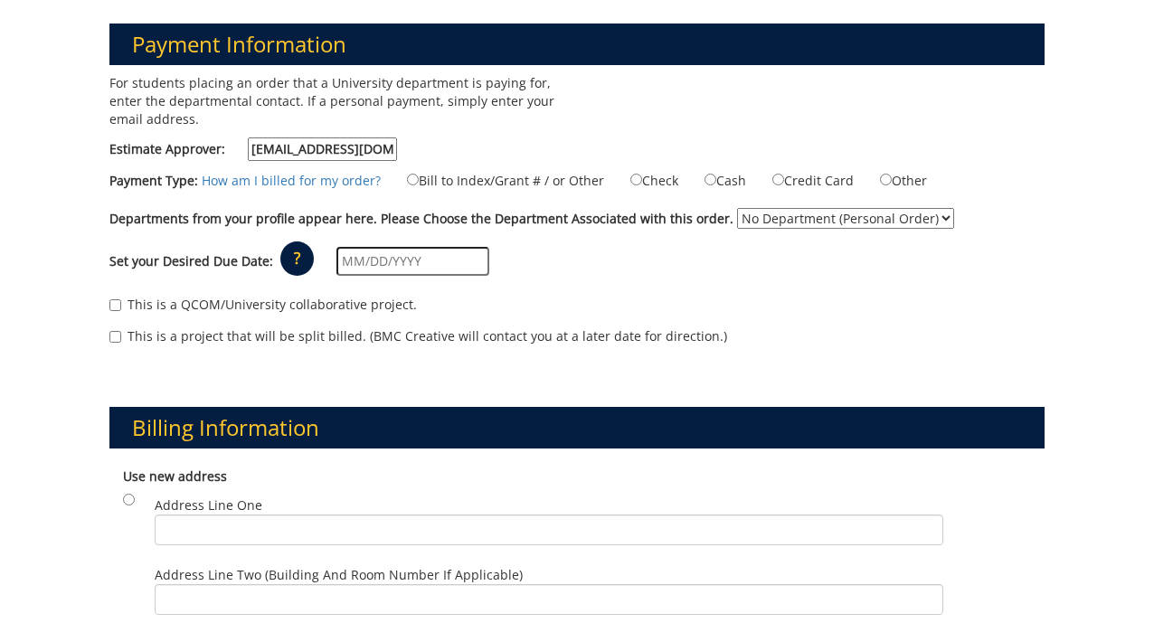
scroll to position [232, 0]
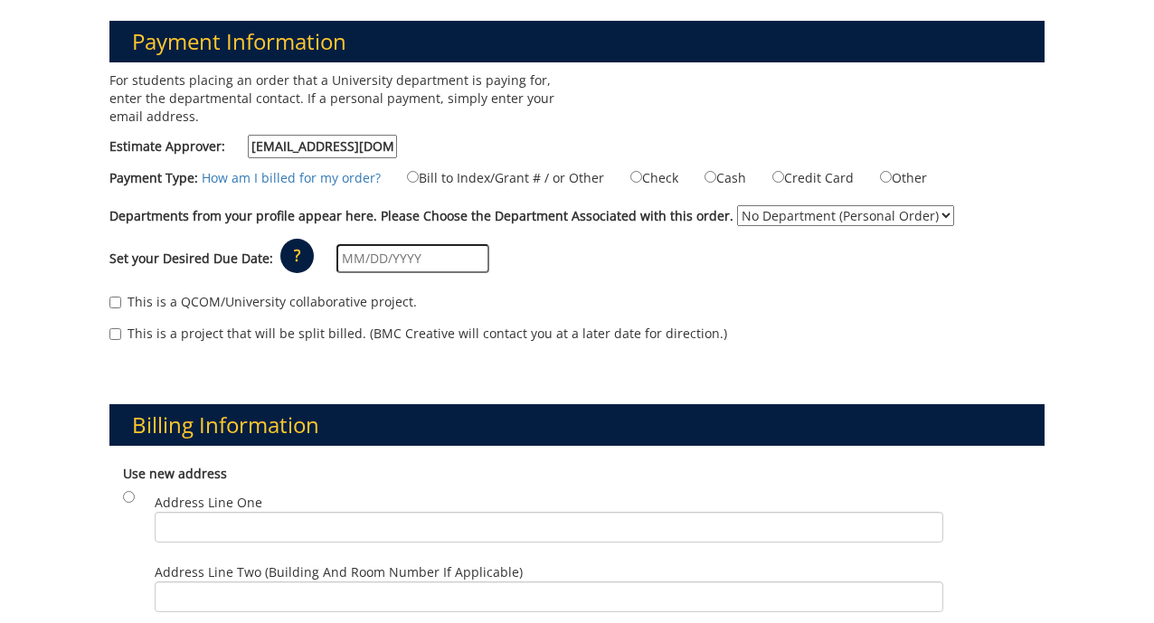
type input "smithhl3@etsu.edu"
click at [772, 175] on input "Credit Card" at bounding box center [778, 177] width 12 height 12
radio input "true"
click at [347, 264] on input "text" at bounding box center [412, 258] width 153 height 29
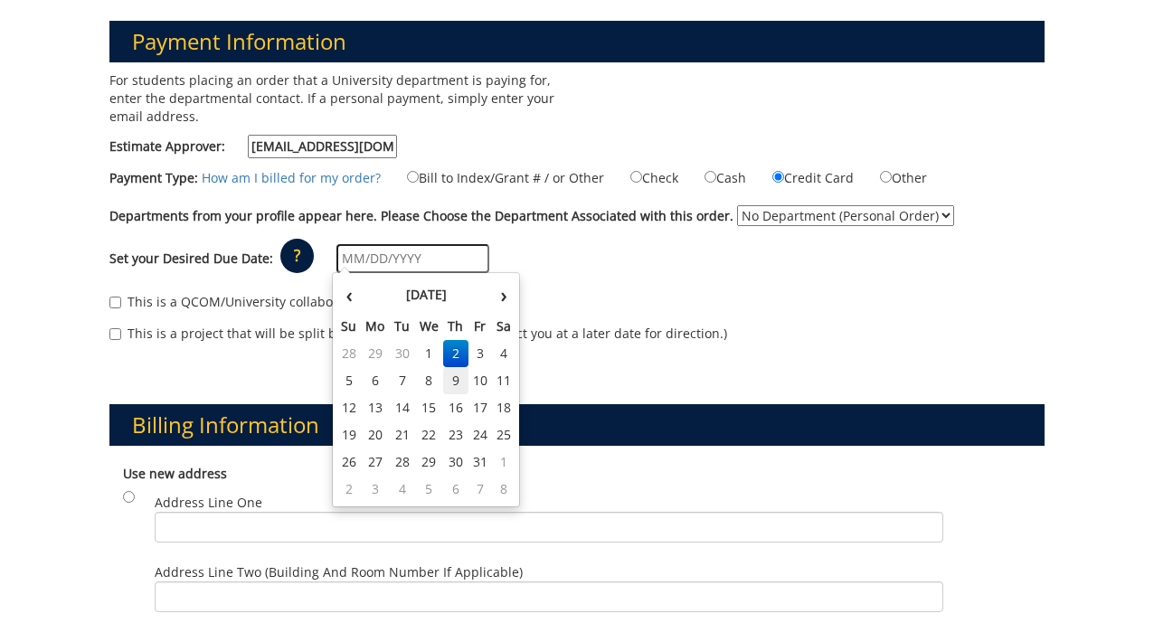
click at [444, 381] on td "9" at bounding box center [455, 380] width 25 height 27
type input "[DATE]"
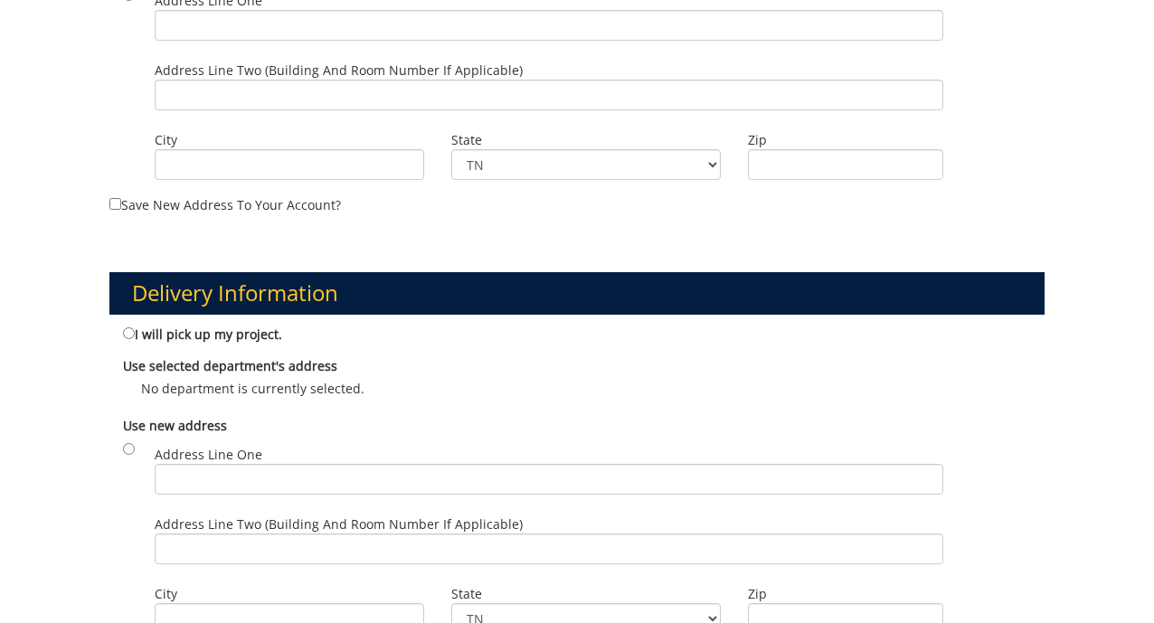
scroll to position [777, 0]
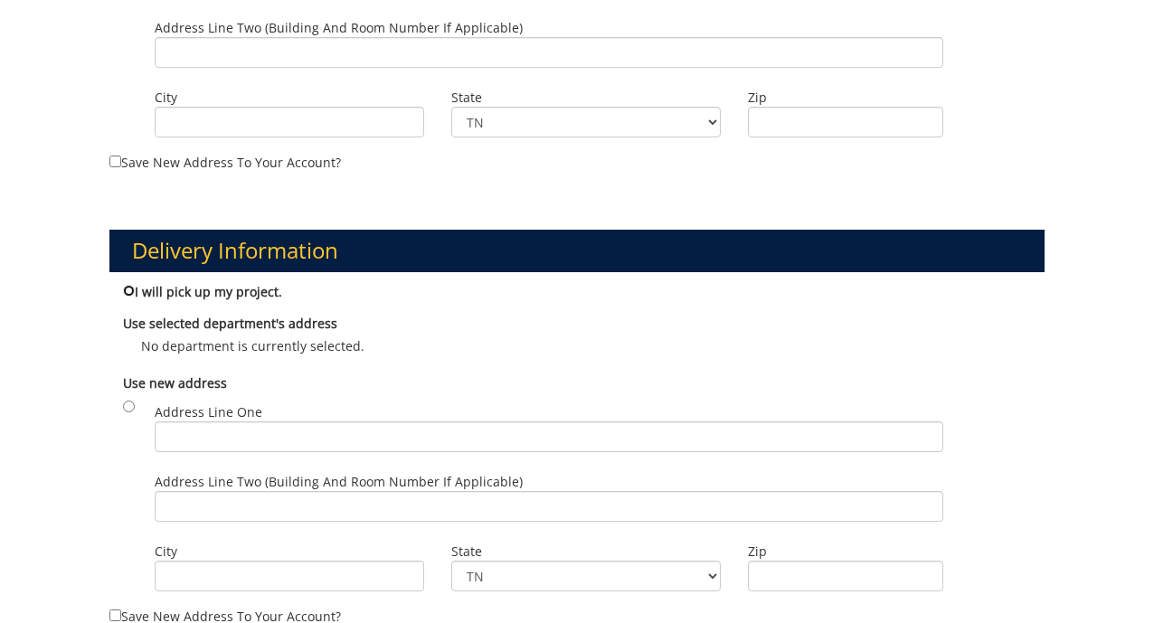
click at [128, 288] on input "I will pick up my project." at bounding box center [129, 291] width 12 height 12
radio input "true"
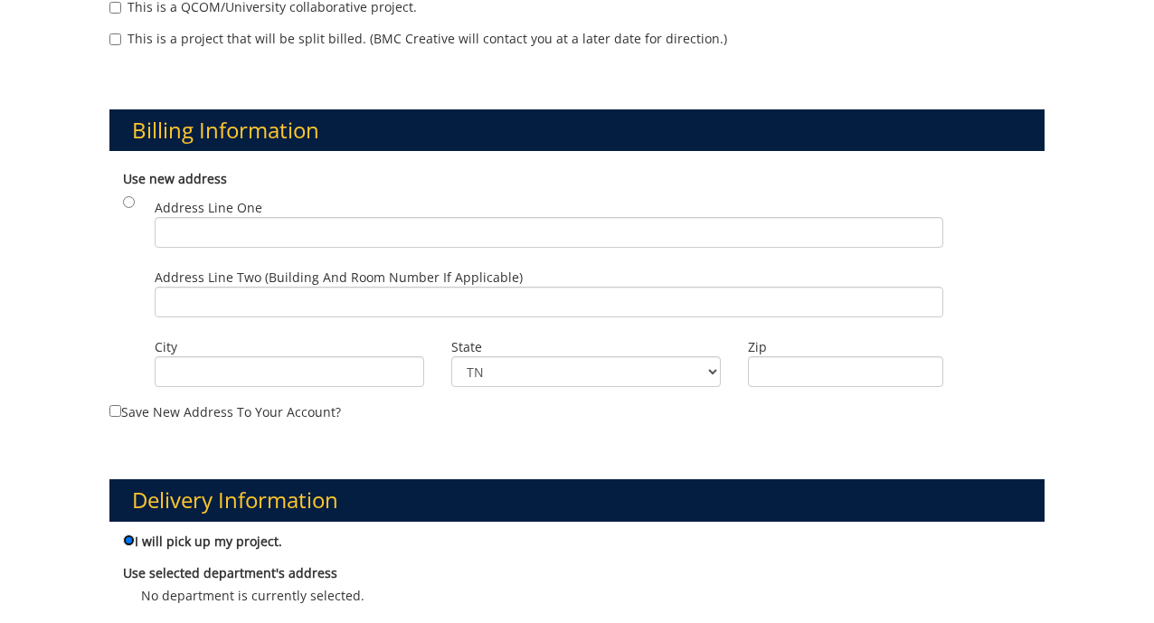
scroll to position [528, 0]
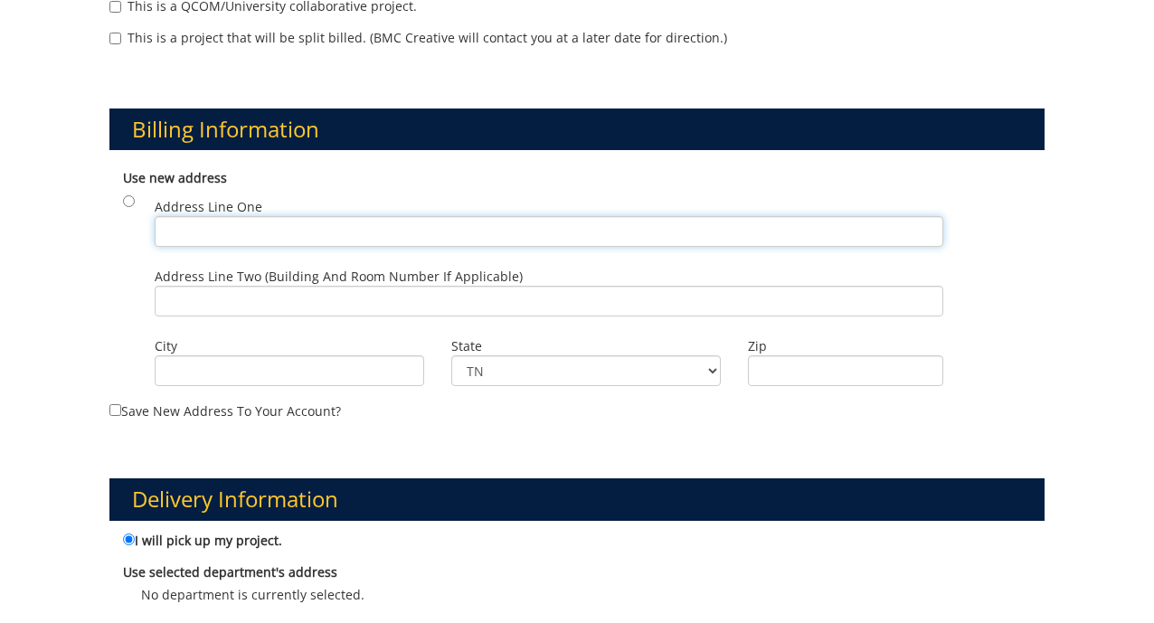
click at [226, 234] on input "Address Line One" at bounding box center [549, 231] width 788 height 31
type input "1308 Golf Course Rd"
type input "Johnson City"
type input "37604-1619"
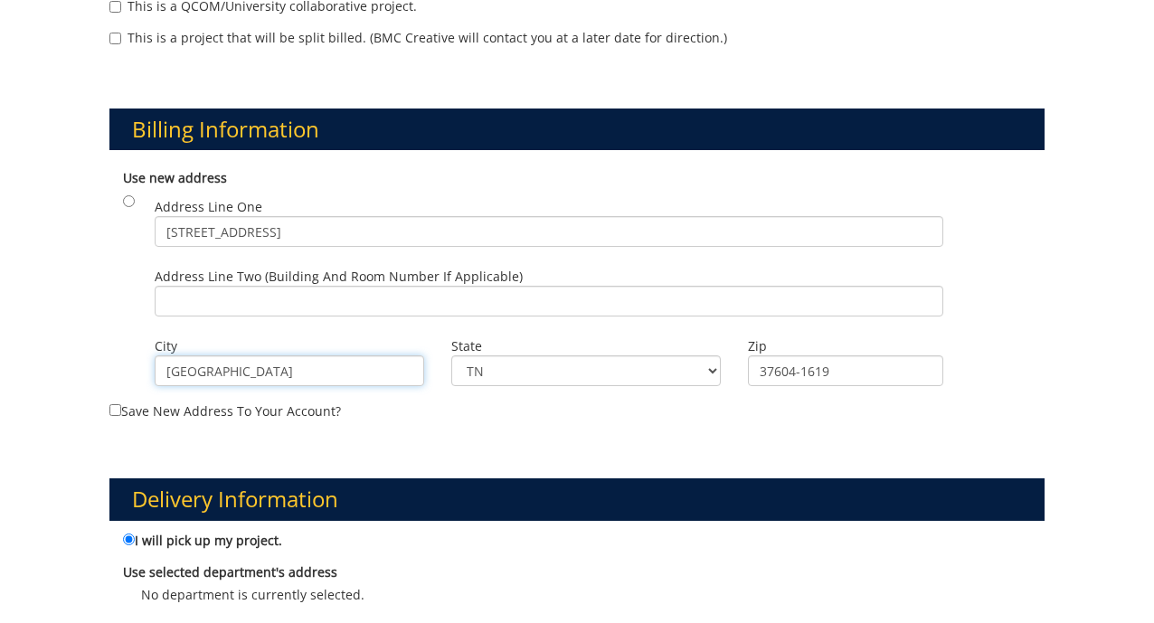
drag, startPoint x: 274, startPoint y: 377, endPoint x: 111, endPoint y: 374, distance: 162.8
click at [111, 374] on div "Use new address Address Line One 1308 Golf Course Rd Address Line Two (Building…" at bounding box center [576, 280] width 934 height 241
type input "Philadelphia"
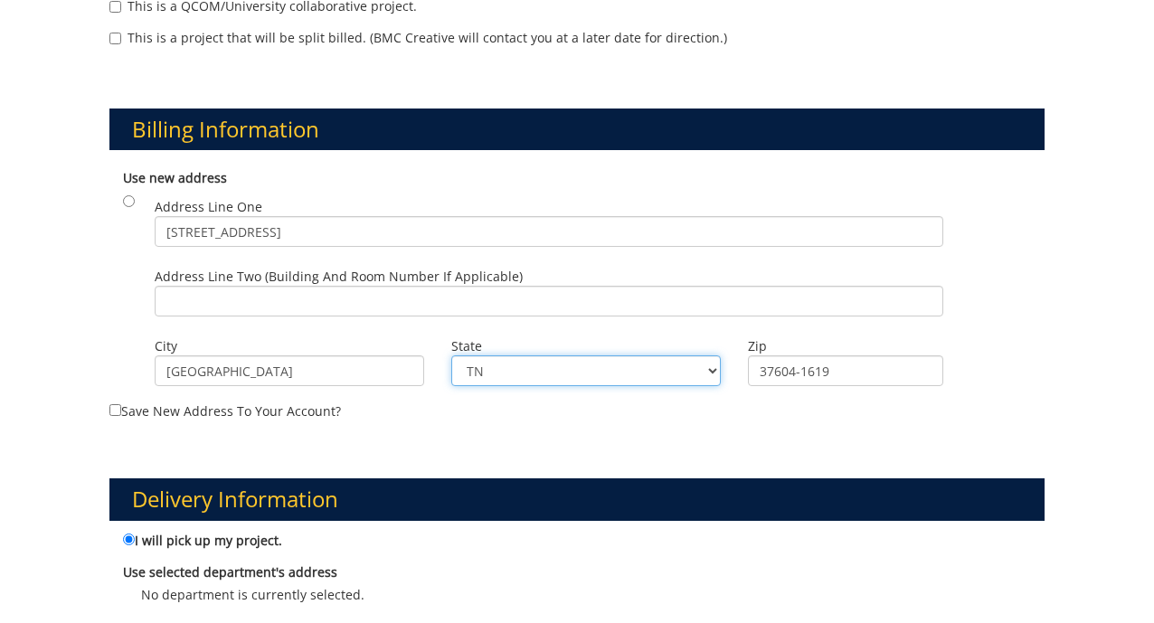
click at [509, 373] on select "TN AL AK AS AZ AR CA CO CT DE DC FM FL GA GU HI ID IL IN IA KS KY LA ME MH MD M…" at bounding box center [586, 370] width 270 height 31
click at [451, 355] on select "TN AL AK AS AZ AR CA CO CT DE DC FM FL GA GU HI ID IL IN IA KS KY LA ME MH MD M…" at bounding box center [586, 370] width 270 height 31
click at [504, 374] on select "TN AL AK AS AZ AR CA CO CT DE DC FM FL GA GU HI ID IL IN IA KS KY LA ME MH MD M…" at bounding box center [586, 370] width 270 height 31
select select "148"
click at [451, 355] on select "TN AL AK AS AZ AR CA CO CT DE DC FM FL GA GU HI ID IL IN IA KS KY LA ME MH MD M…" at bounding box center [586, 370] width 270 height 31
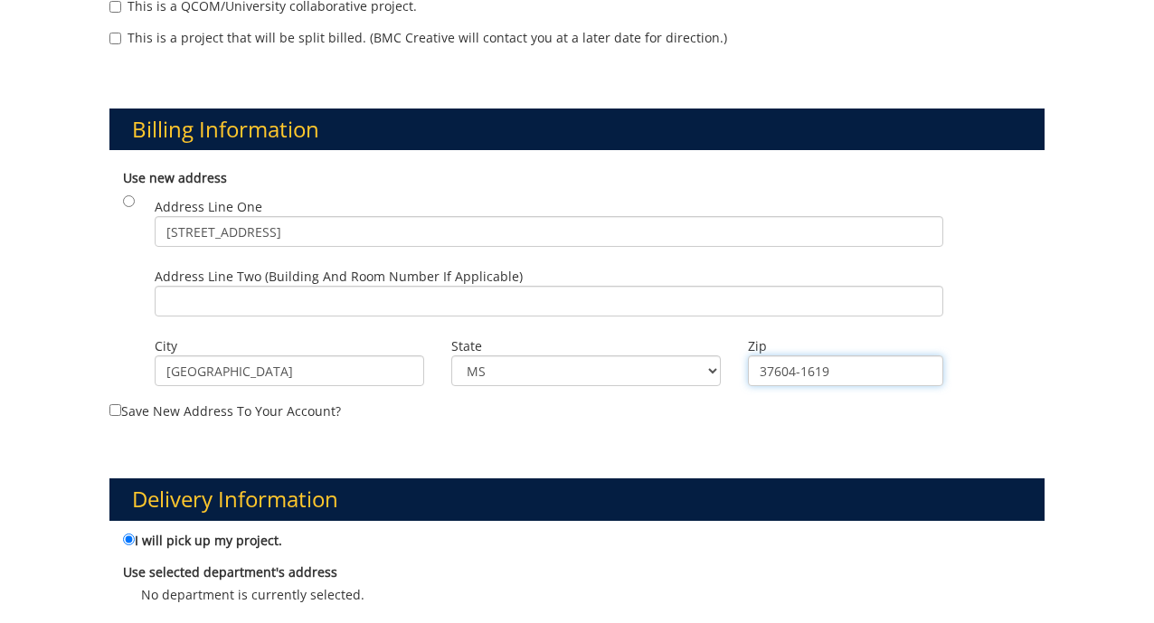
drag, startPoint x: 876, startPoint y: 372, endPoint x: 662, endPoint y: 370, distance: 214.4
click at [662, 192] on div "Address Line One 1308 Golf Course Rd Address Line Two (Building and Room Number…" at bounding box center [585, 192] width 889 height 0
type input "39350"
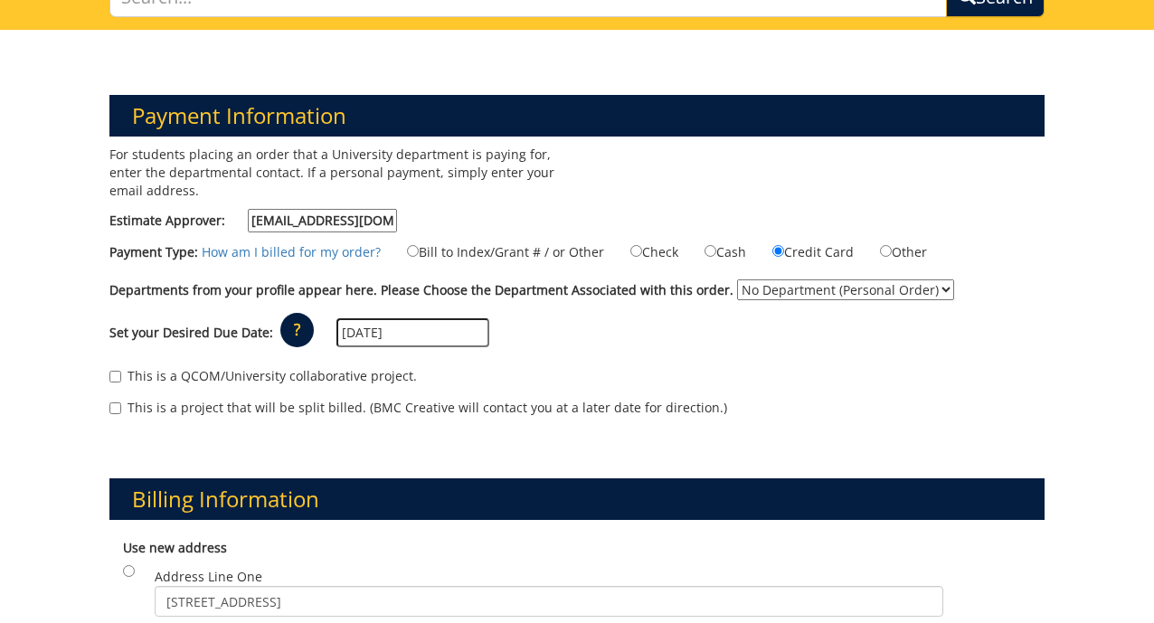
scroll to position [159, 0]
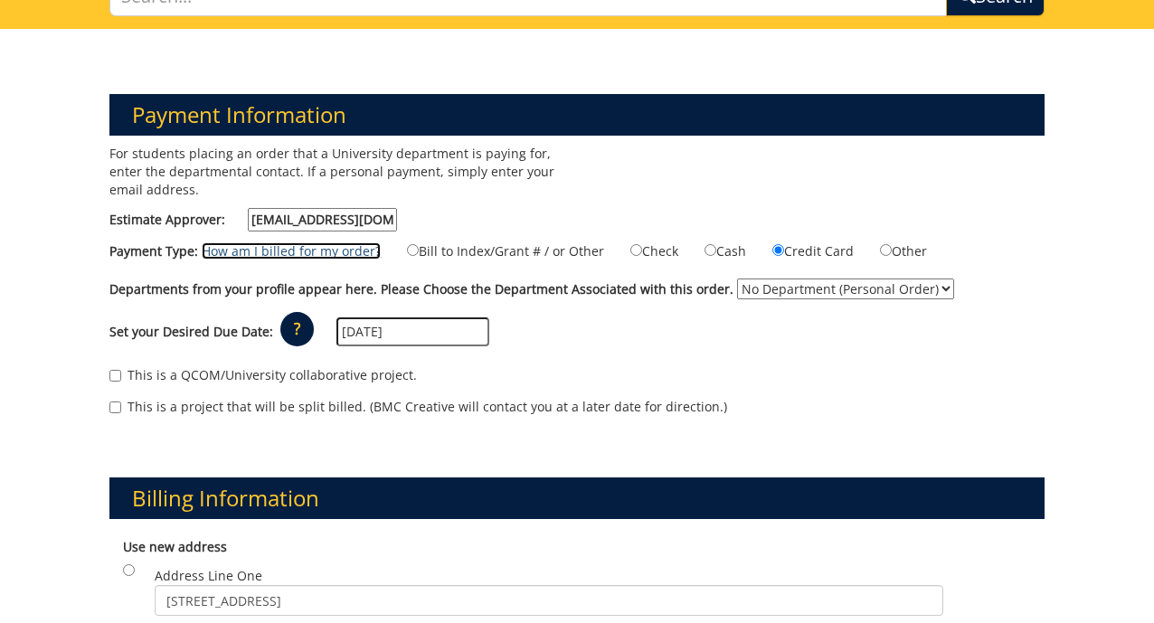
click at [345, 251] on link "How am I billed for my order?" at bounding box center [291, 250] width 179 height 17
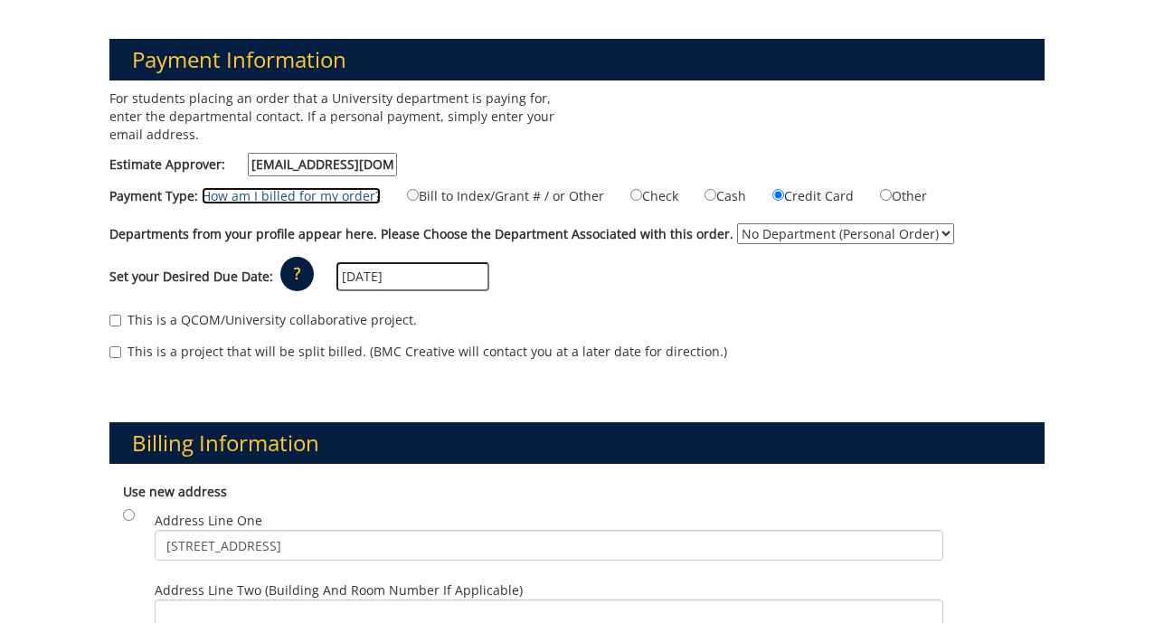
scroll to position [210, 0]
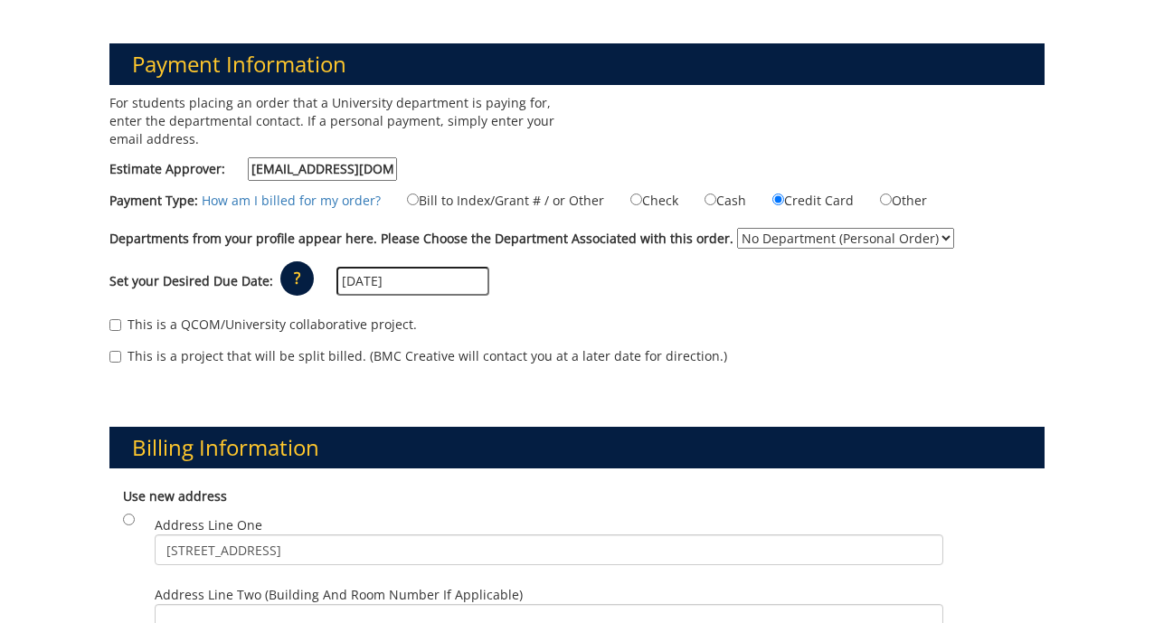
click at [783, 235] on select "No Department (Personal Order) Student" at bounding box center [845, 238] width 217 height 21
select select "206"
click at [737, 228] on select "No Department (Personal Order) Student" at bounding box center [845, 238] width 217 height 21
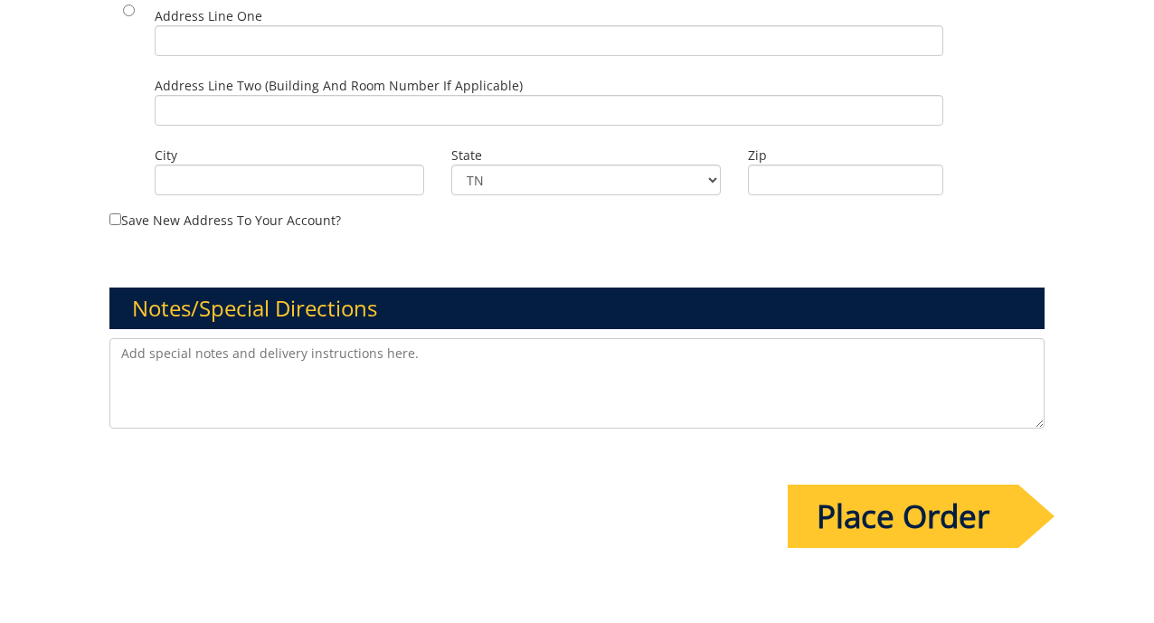
scroll to position [1207, 0]
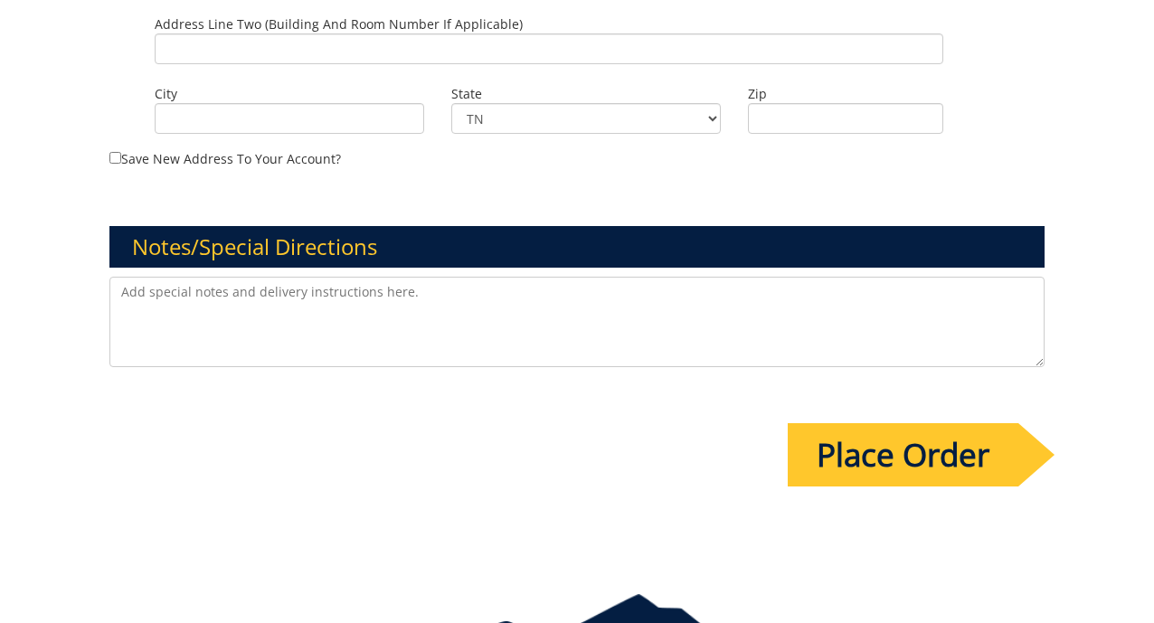
click at [917, 450] on input "Place Order" at bounding box center [903, 454] width 231 height 63
